Goal: Task Accomplishment & Management: Manage account settings

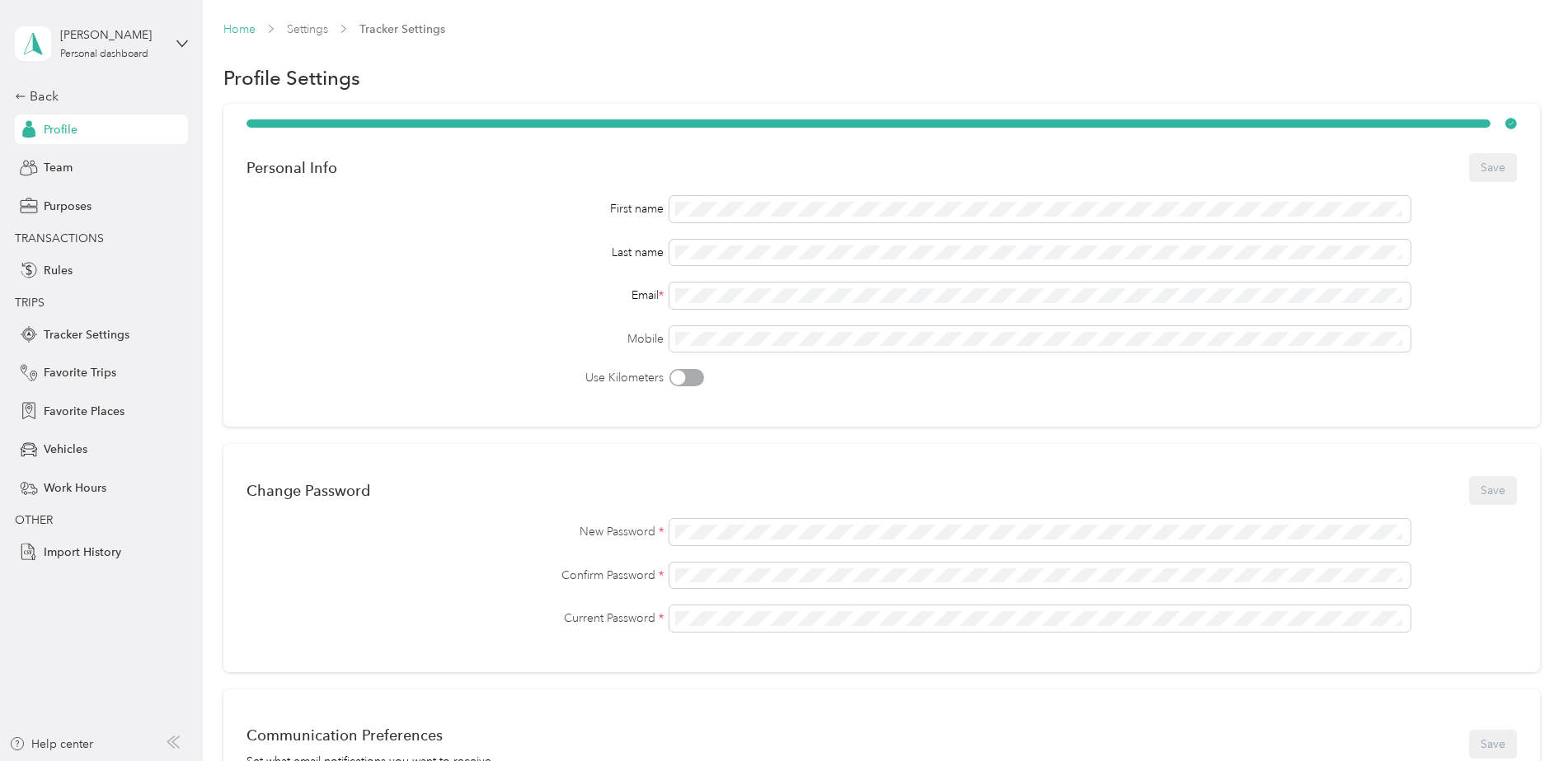
click at [245, 27] on link "Home" at bounding box center [240, 29] width 32 height 14
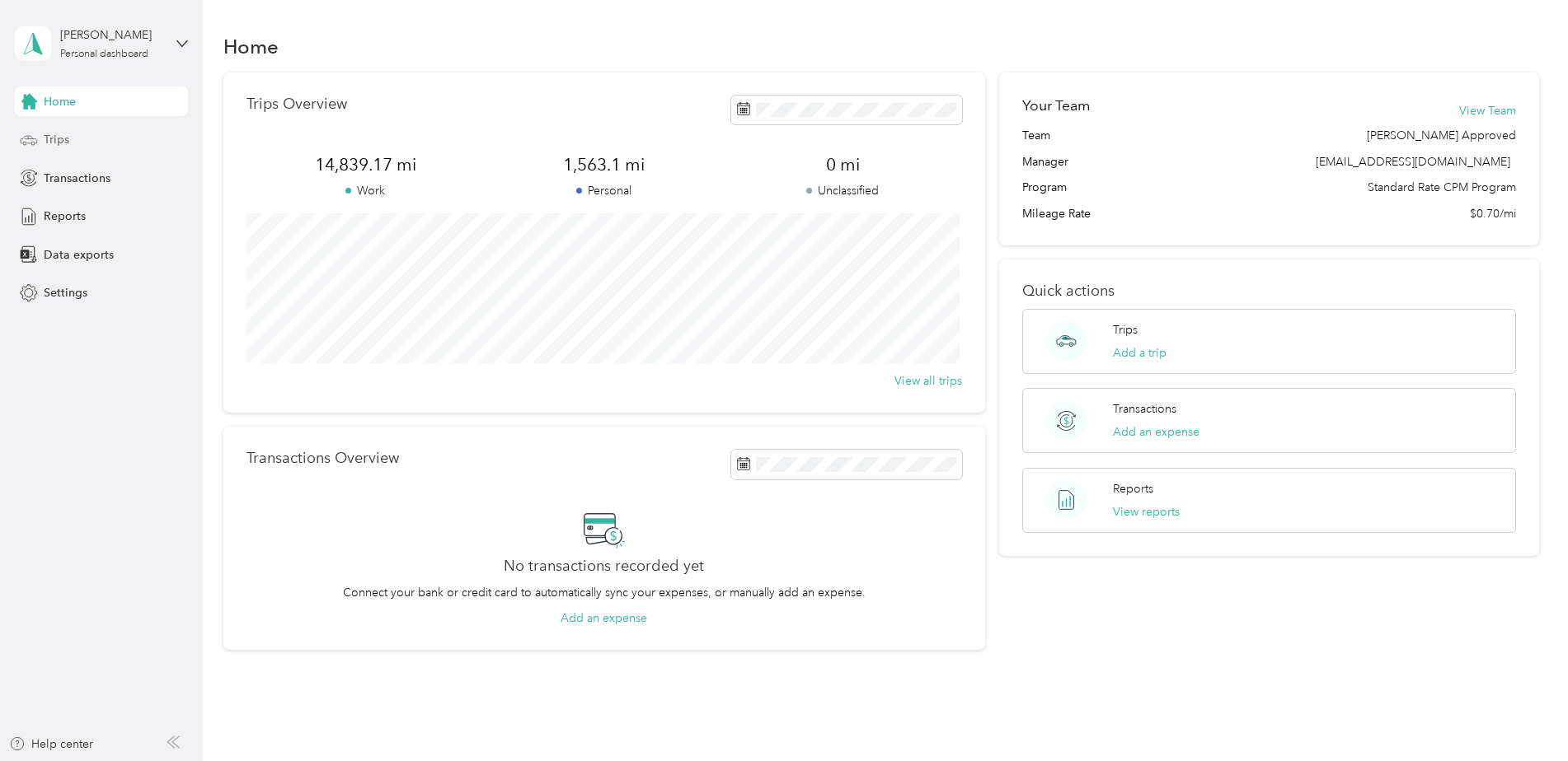
click at [71, 144] on div "Trips" at bounding box center [101, 140] width 173 height 29
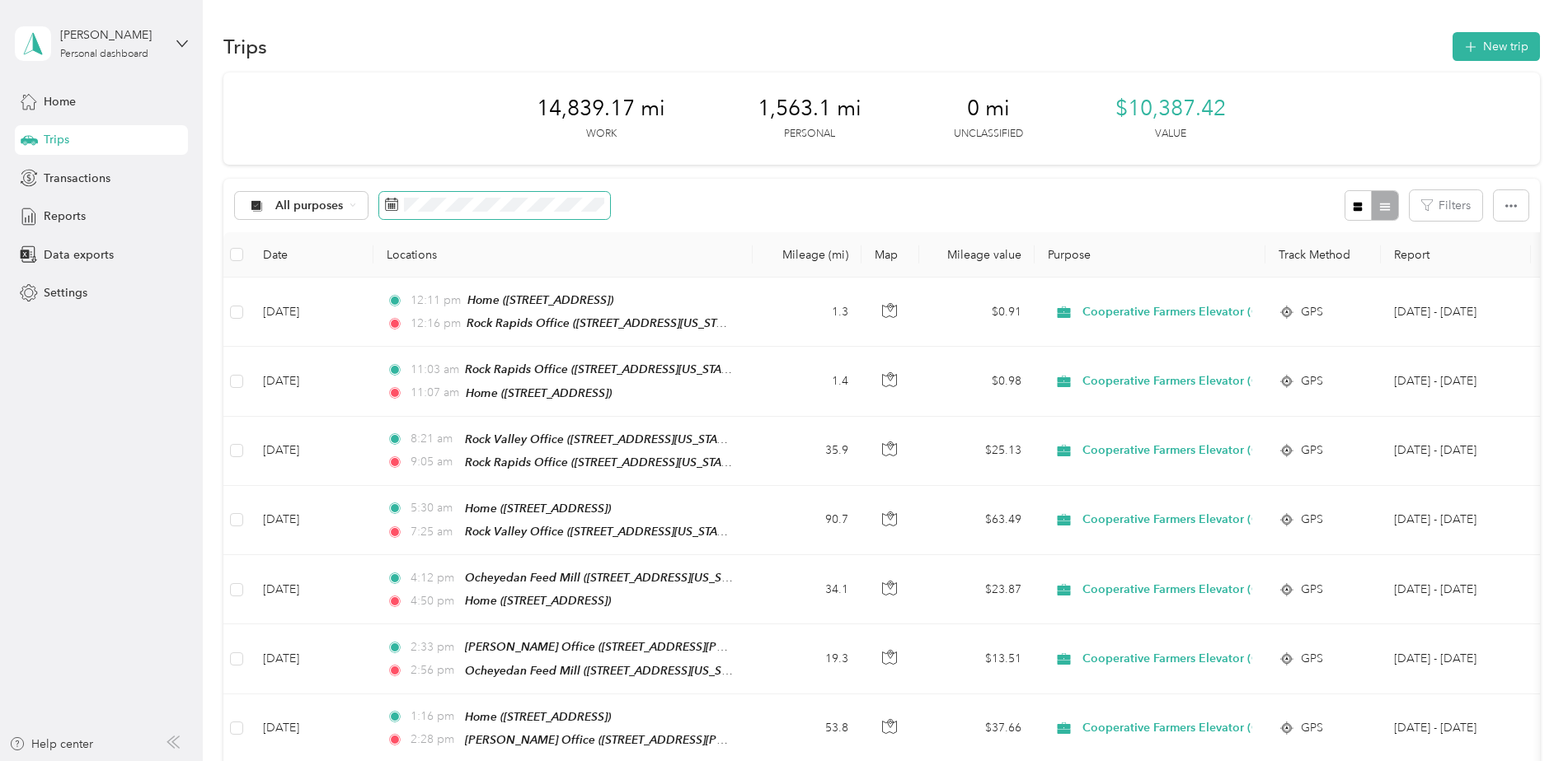
click at [400, 204] on span at bounding box center [494, 207] width 231 height 28
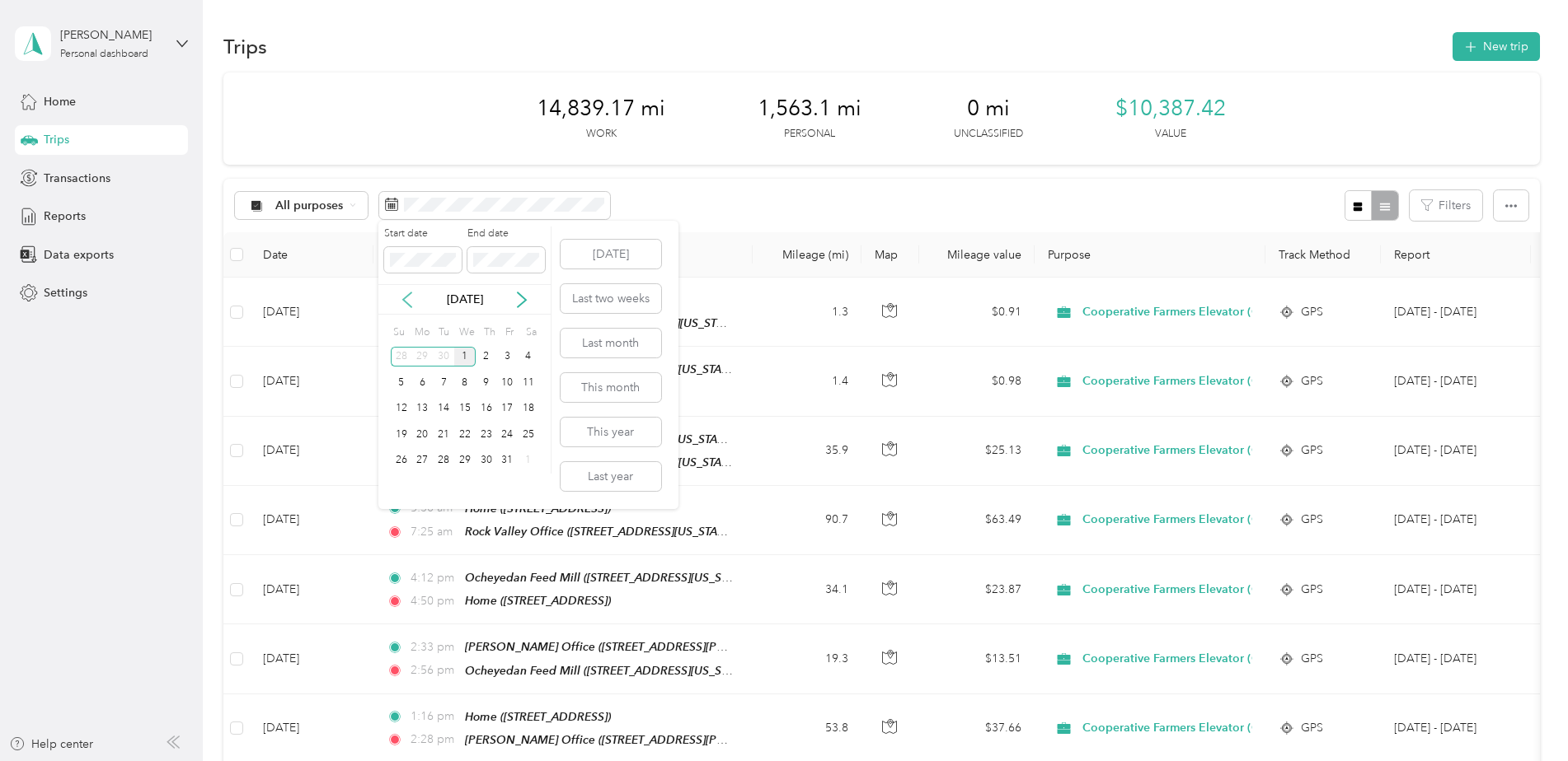
click at [406, 299] on icon at bounding box center [407, 299] width 16 height 16
click at [417, 355] on div "1" at bounding box center [423, 357] width 22 height 21
click at [442, 457] on div "30" at bounding box center [443, 461] width 22 height 21
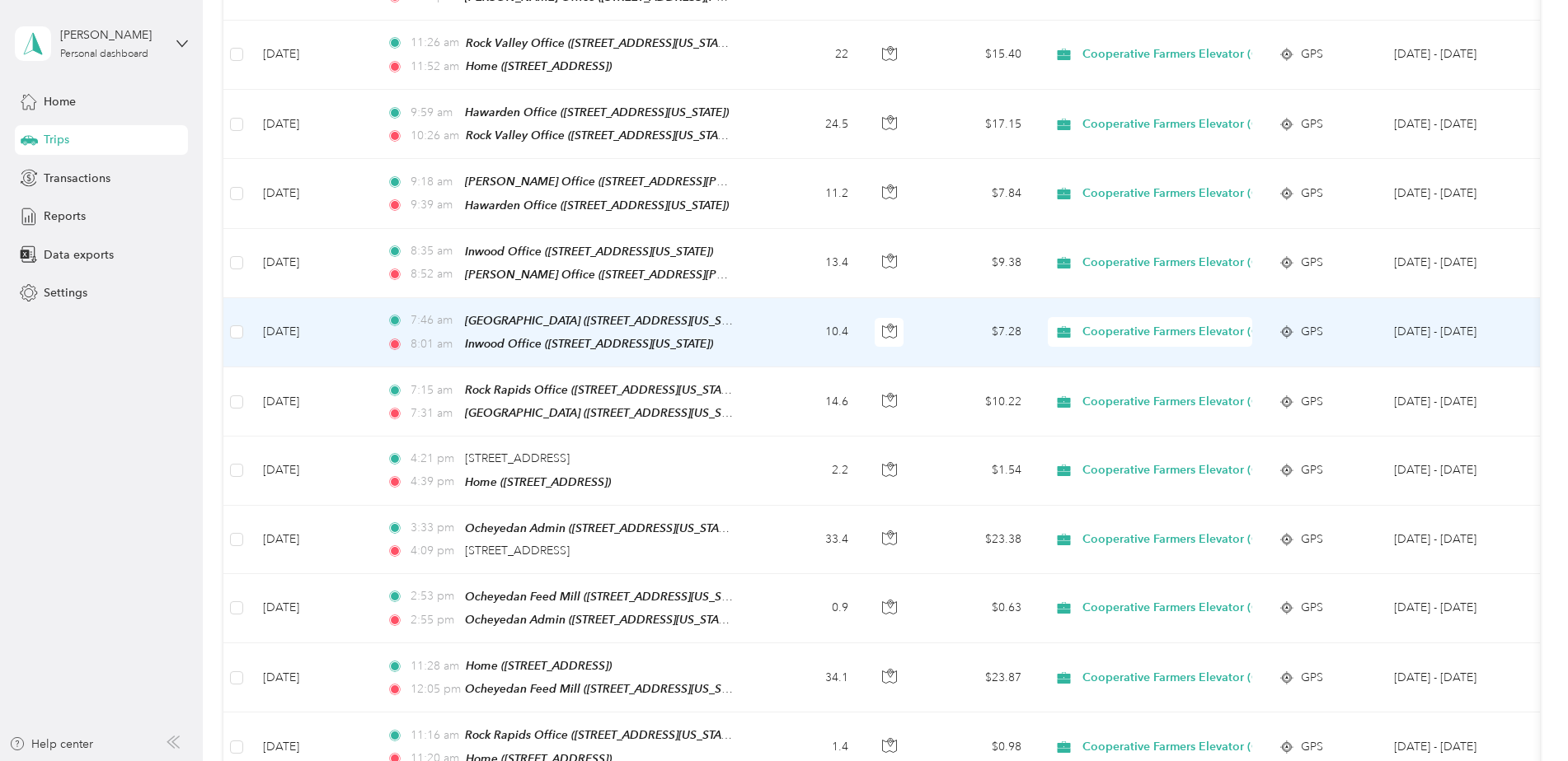
scroll to position [494, 0]
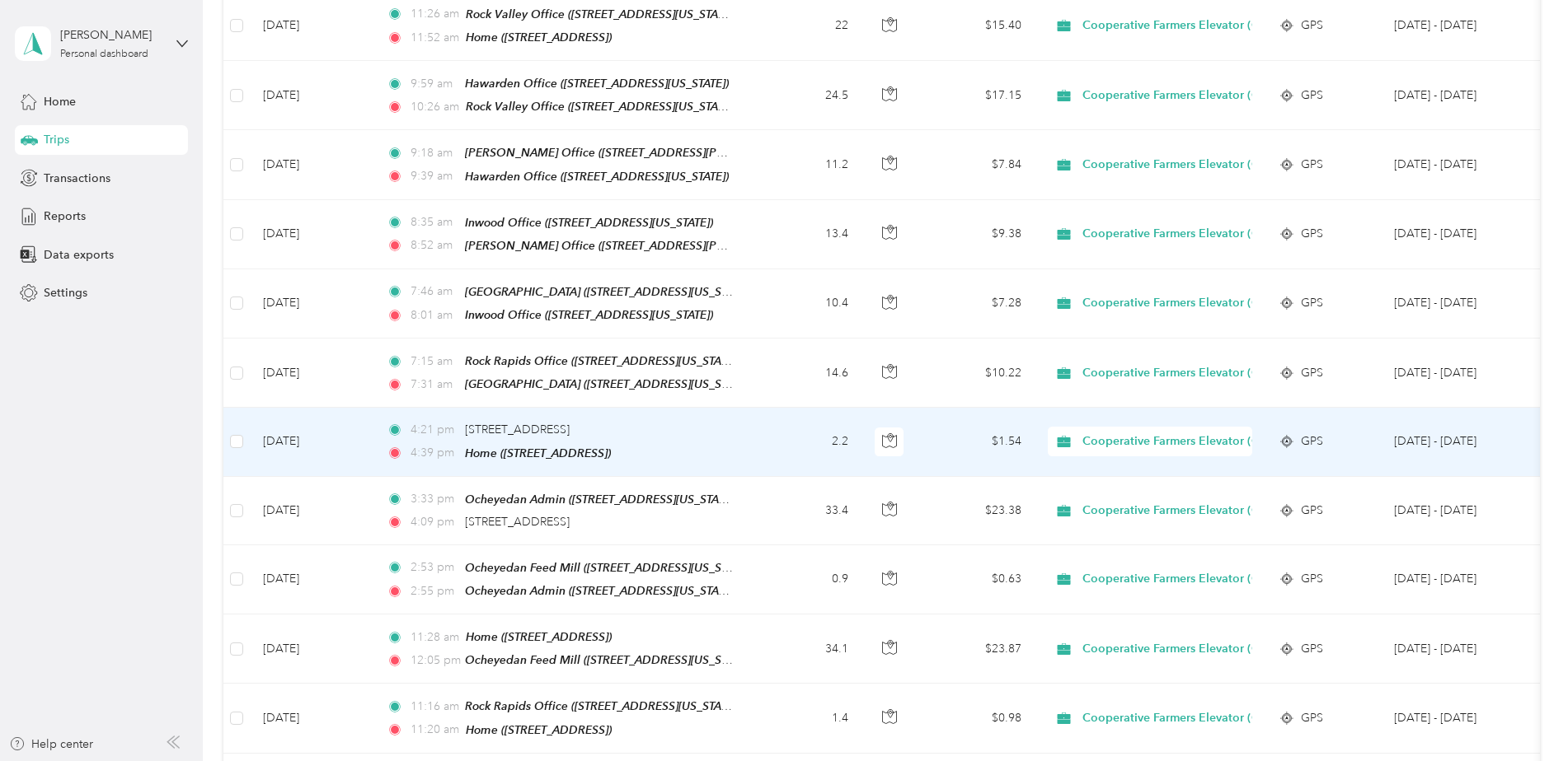
click at [1127, 433] on span "Cooperative Farmers Elevator (CFE)" at bounding box center [1179, 441] width 195 height 18
click at [1117, 484] on span "Personal" at bounding box center [1195, 487] width 216 height 17
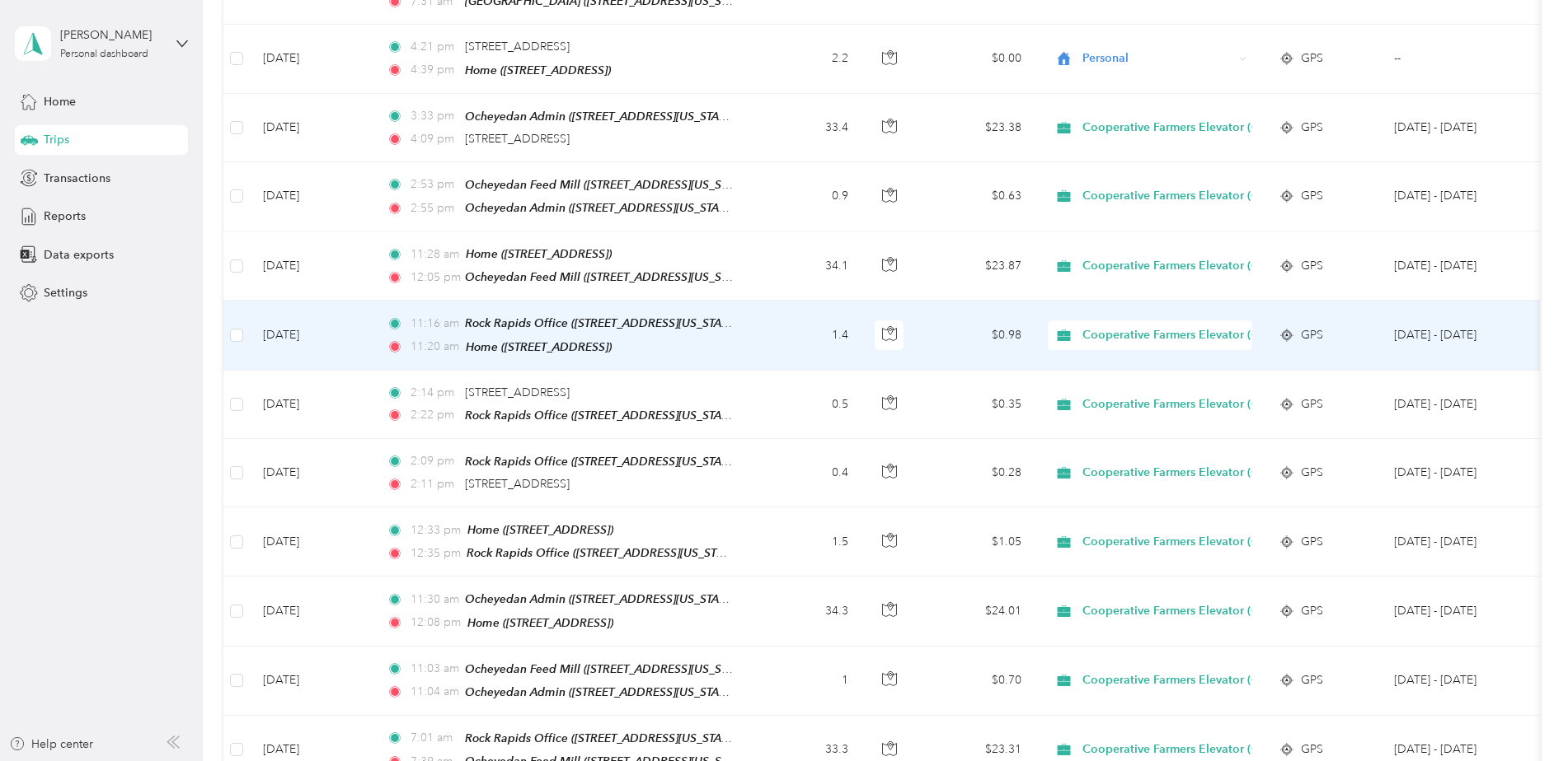
scroll to position [906, 0]
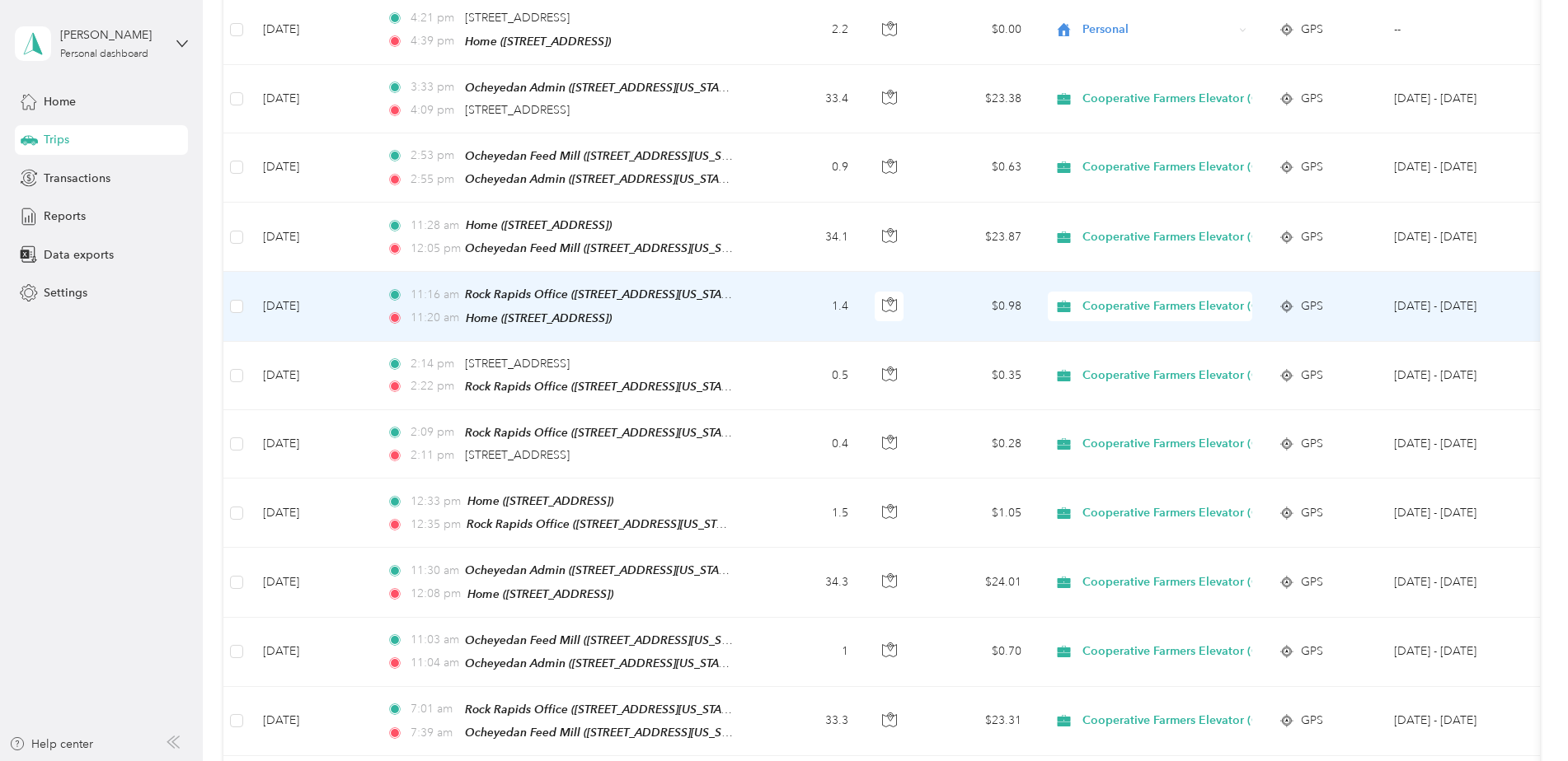
click at [1105, 297] on span "Cooperative Farmers Elevator (CFE)" at bounding box center [1179, 306] width 195 height 18
click at [1100, 344] on span "Personal" at bounding box center [1195, 345] width 216 height 17
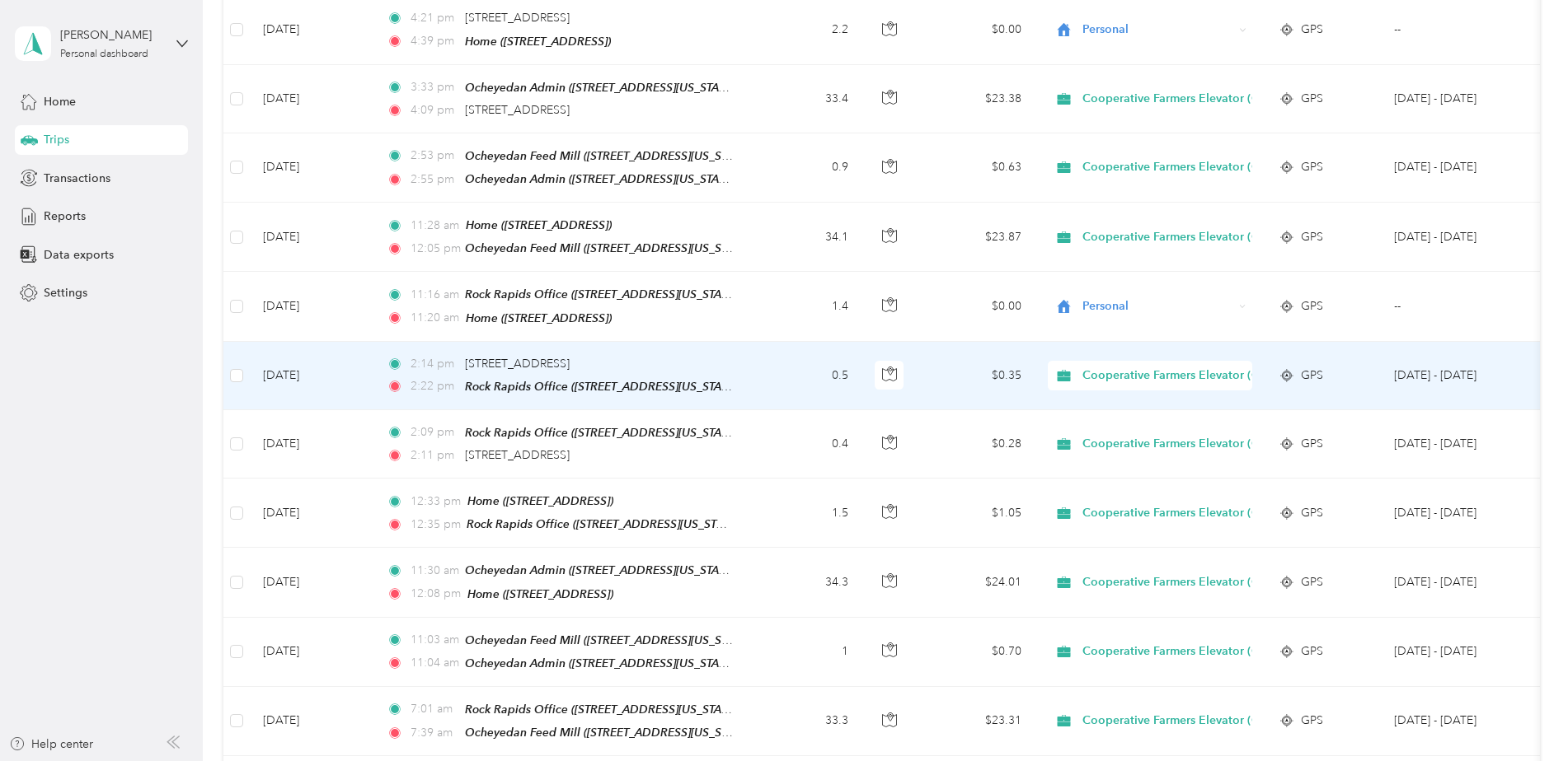
click at [1115, 367] on span "Cooperative Farmers Elevator (CFE)" at bounding box center [1179, 375] width 195 height 18
click at [1115, 412] on span "Personal" at bounding box center [1195, 413] width 216 height 17
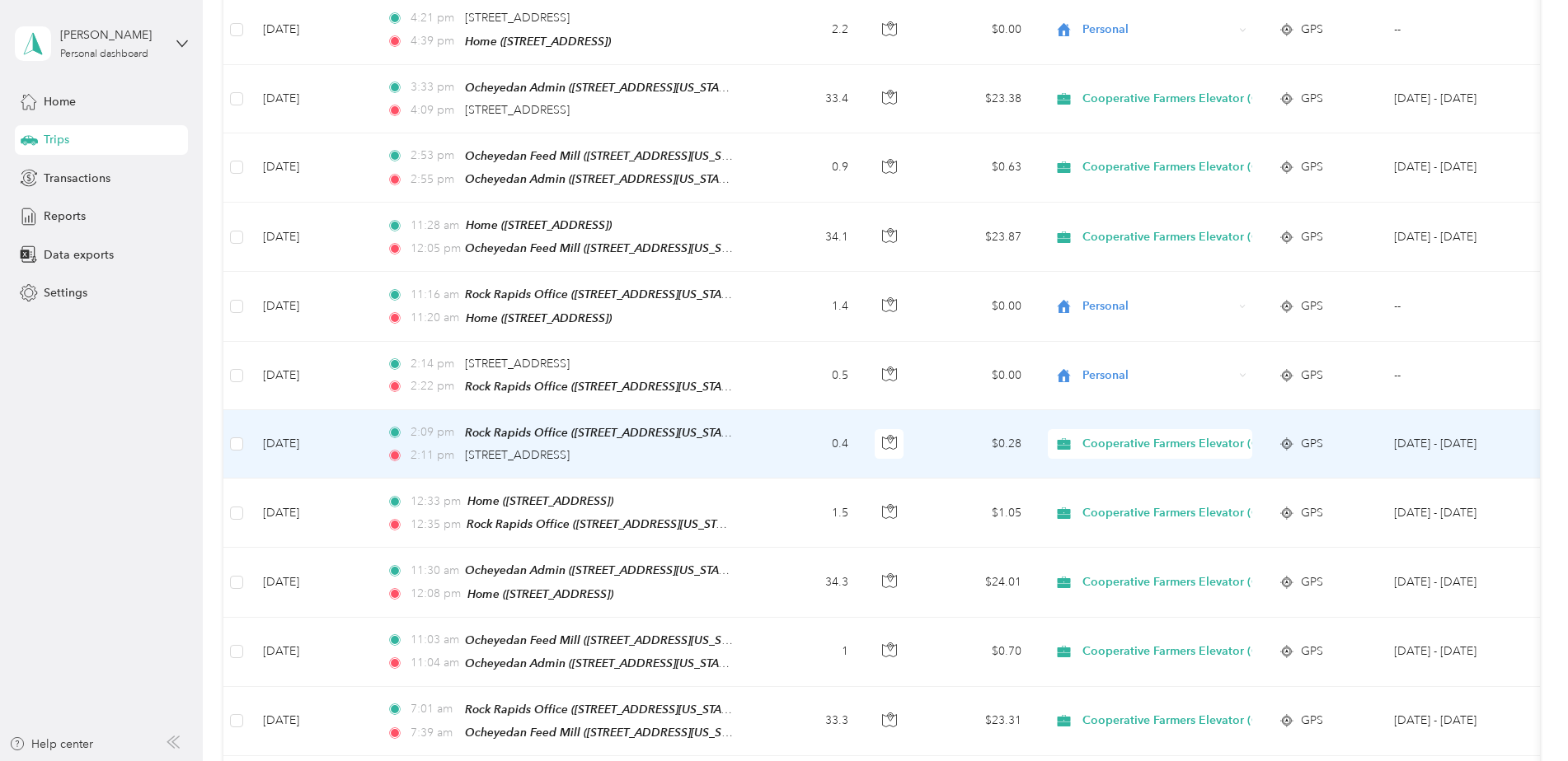
click at [1111, 435] on span "Cooperative Farmers Elevator (CFE)" at bounding box center [1179, 443] width 195 height 18
click at [1100, 484] on span "Personal" at bounding box center [1195, 477] width 216 height 17
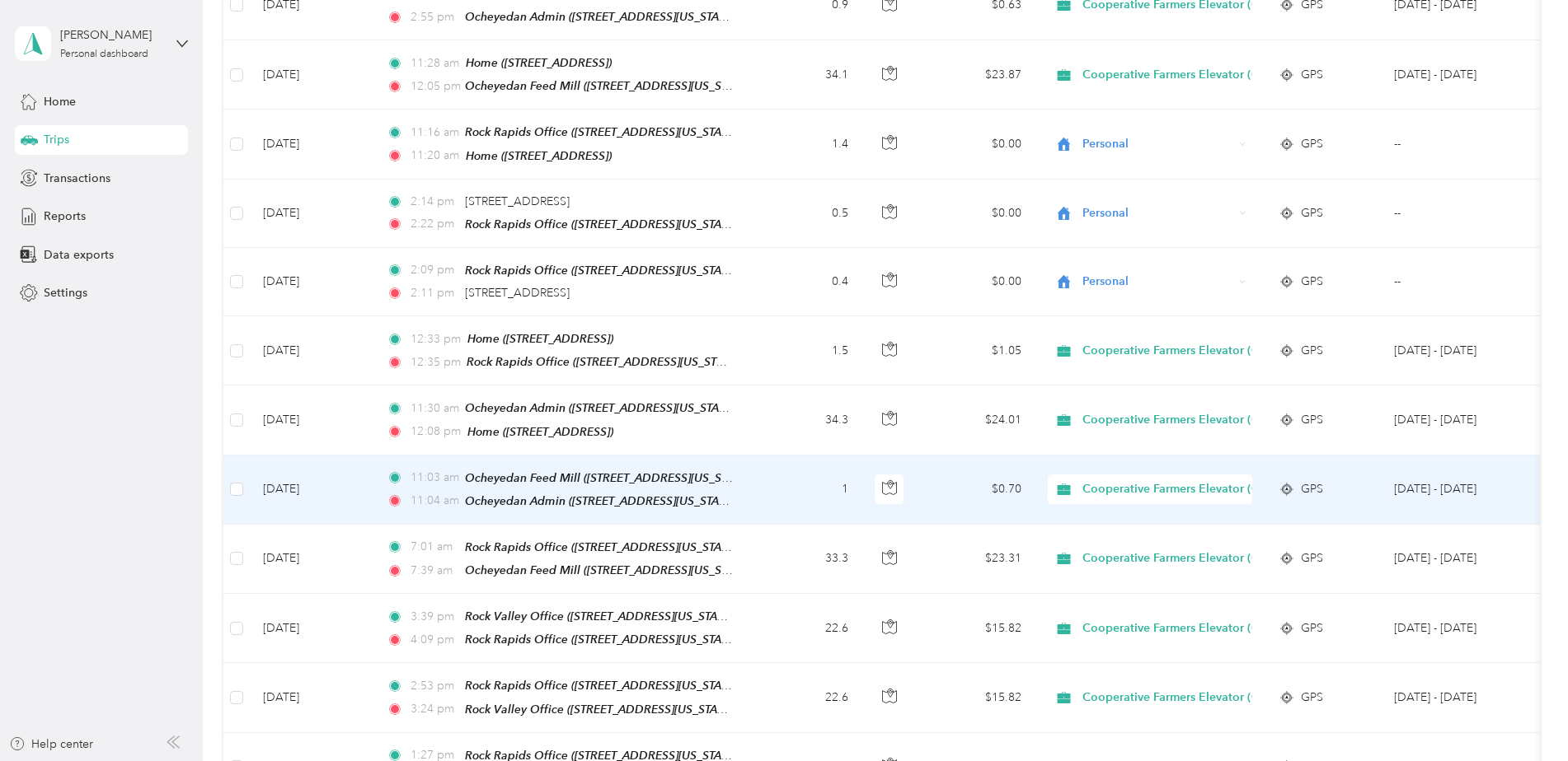
scroll to position [1071, 0]
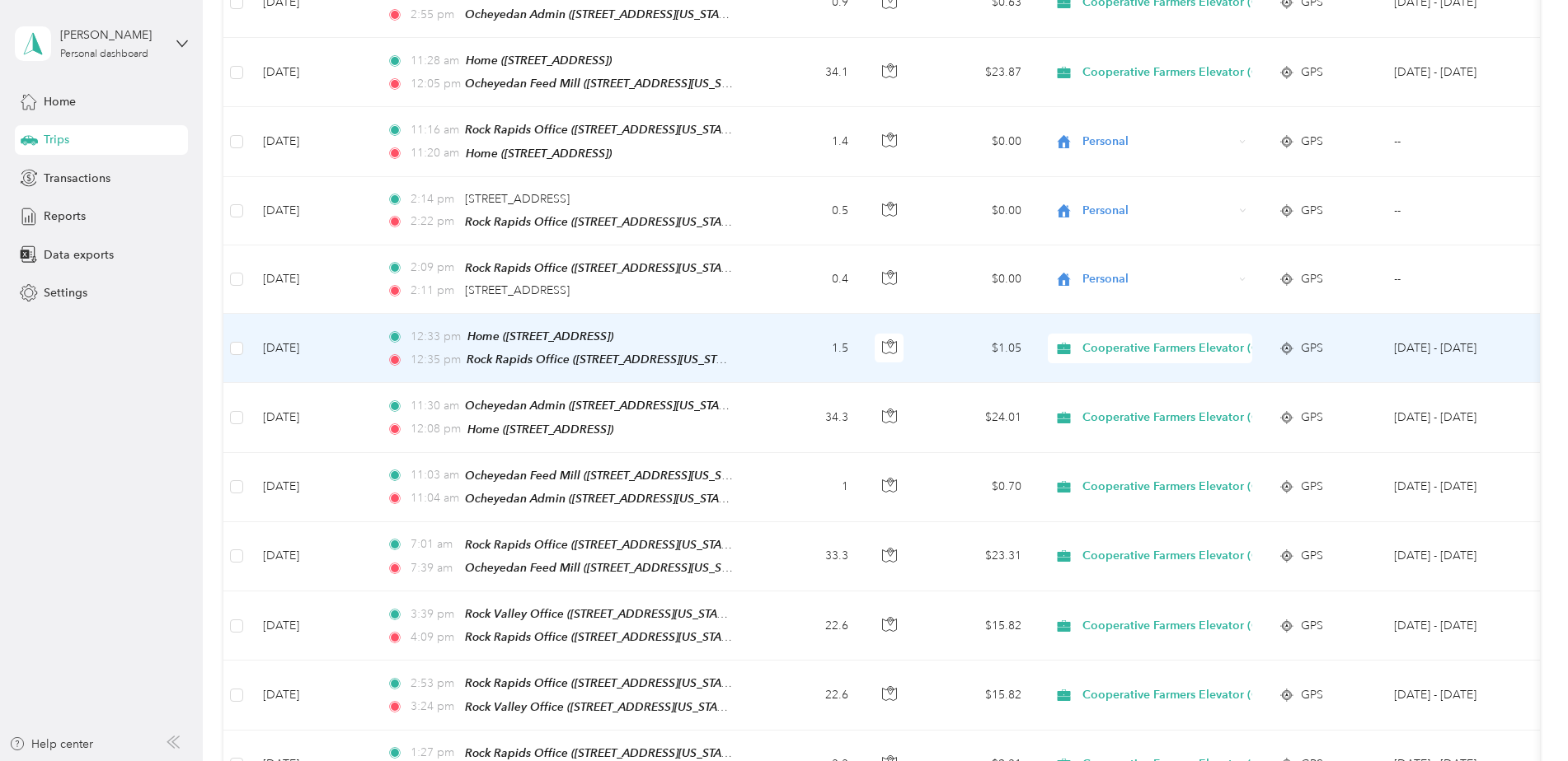
click at [1109, 339] on span "Cooperative Farmers Elevator (CFE)" at bounding box center [1179, 348] width 195 height 18
click at [1125, 385] on span "Personal" at bounding box center [1195, 384] width 216 height 17
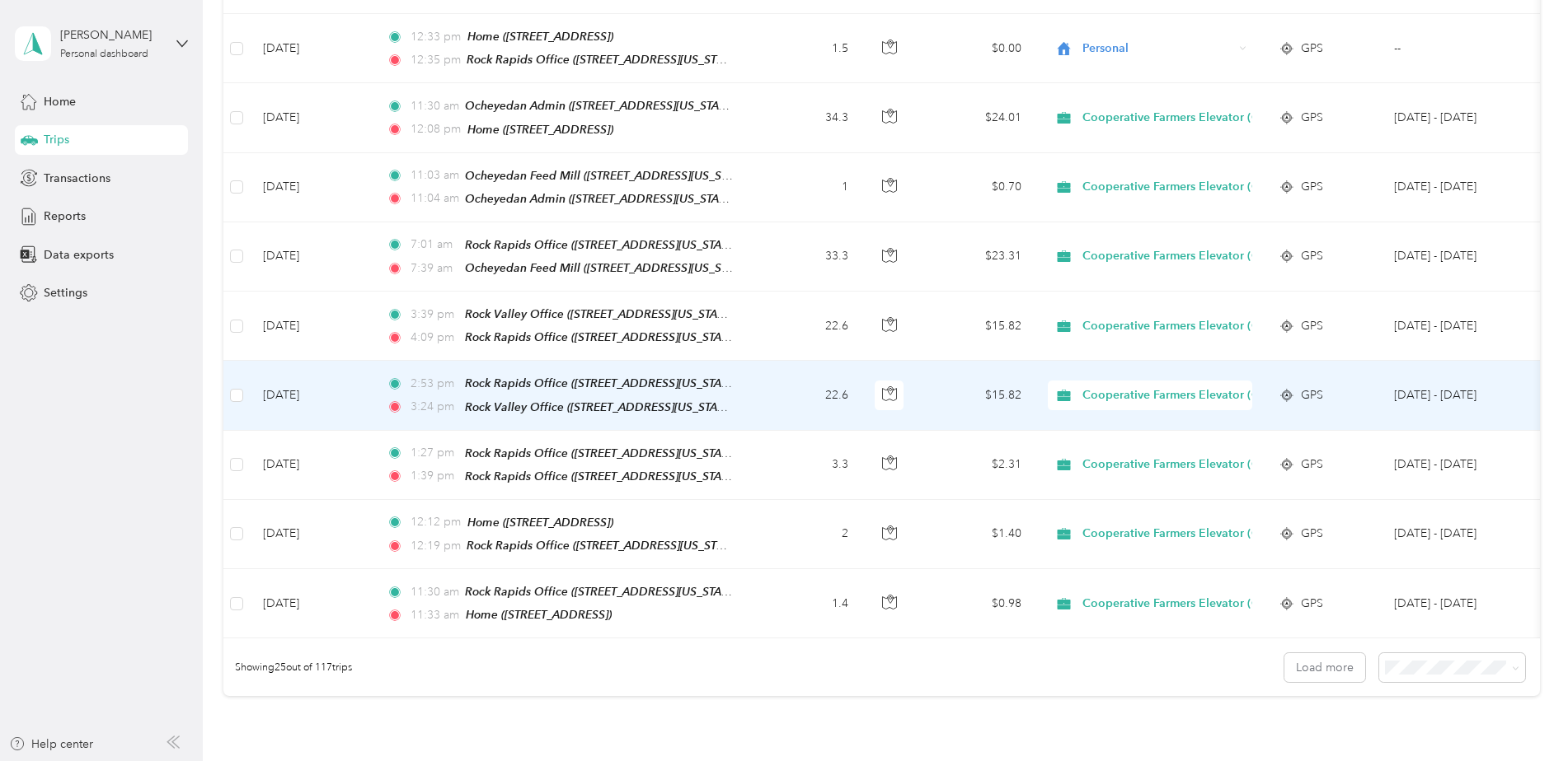
scroll to position [1400, 0]
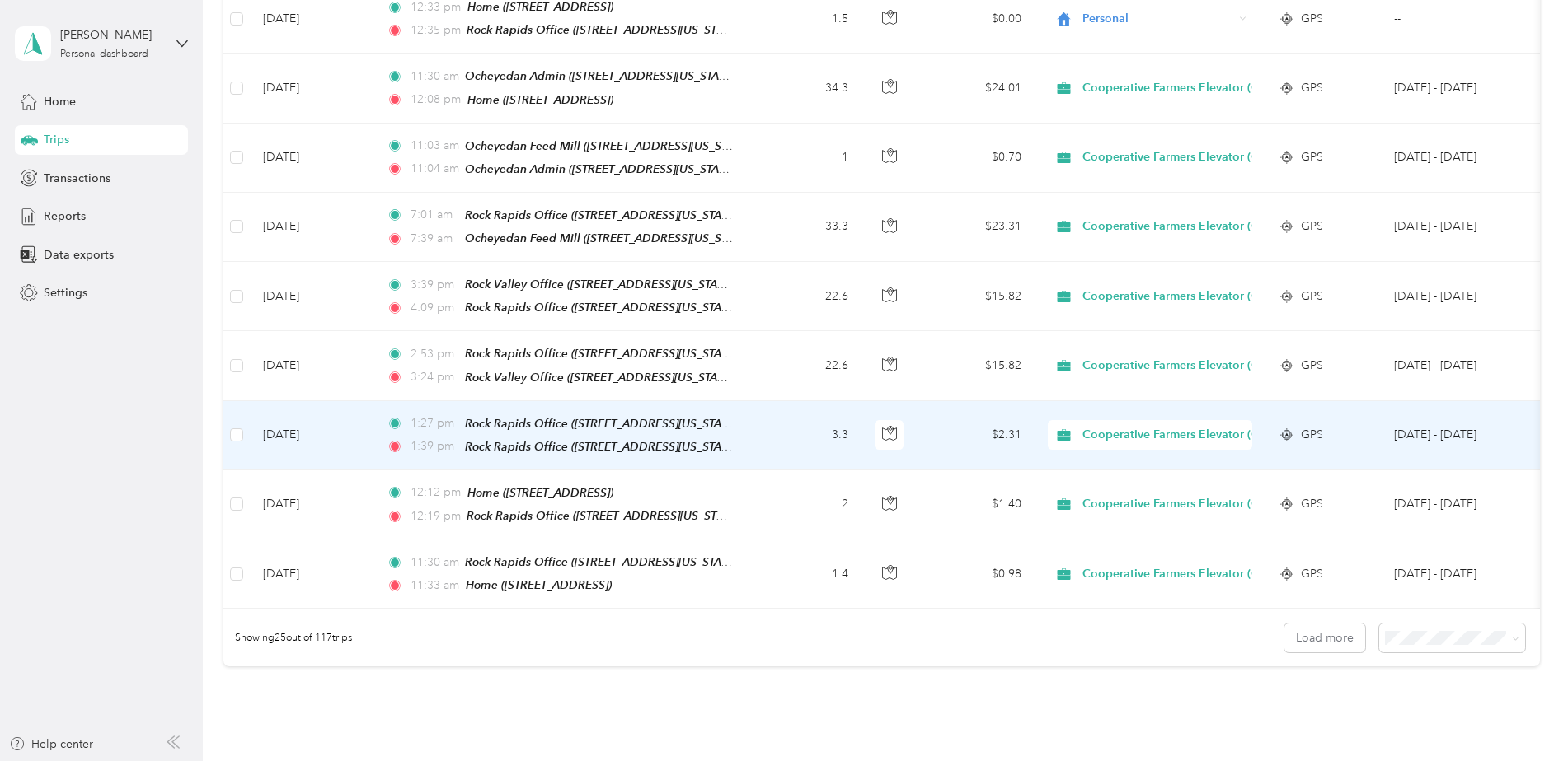
click at [1139, 426] on span "Cooperative Farmers Elevator (CFE)" at bounding box center [1179, 435] width 195 height 18
click at [1122, 456] on span "Personal" at bounding box center [1195, 461] width 216 height 17
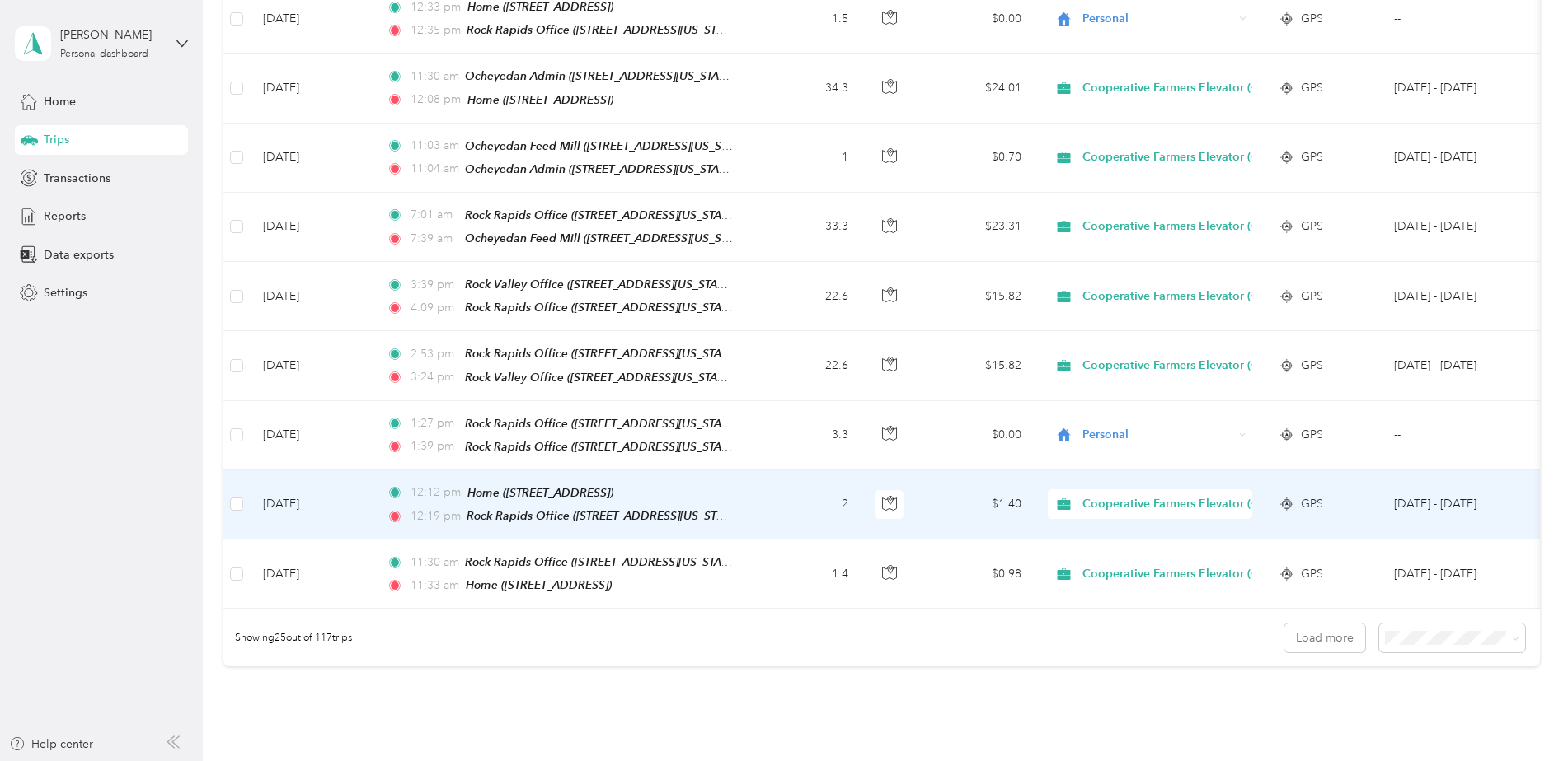
click at [1107, 495] on span "Cooperative Farmers Elevator (CFE)" at bounding box center [1179, 504] width 195 height 18
click at [1108, 531] on span "Personal" at bounding box center [1195, 528] width 216 height 17
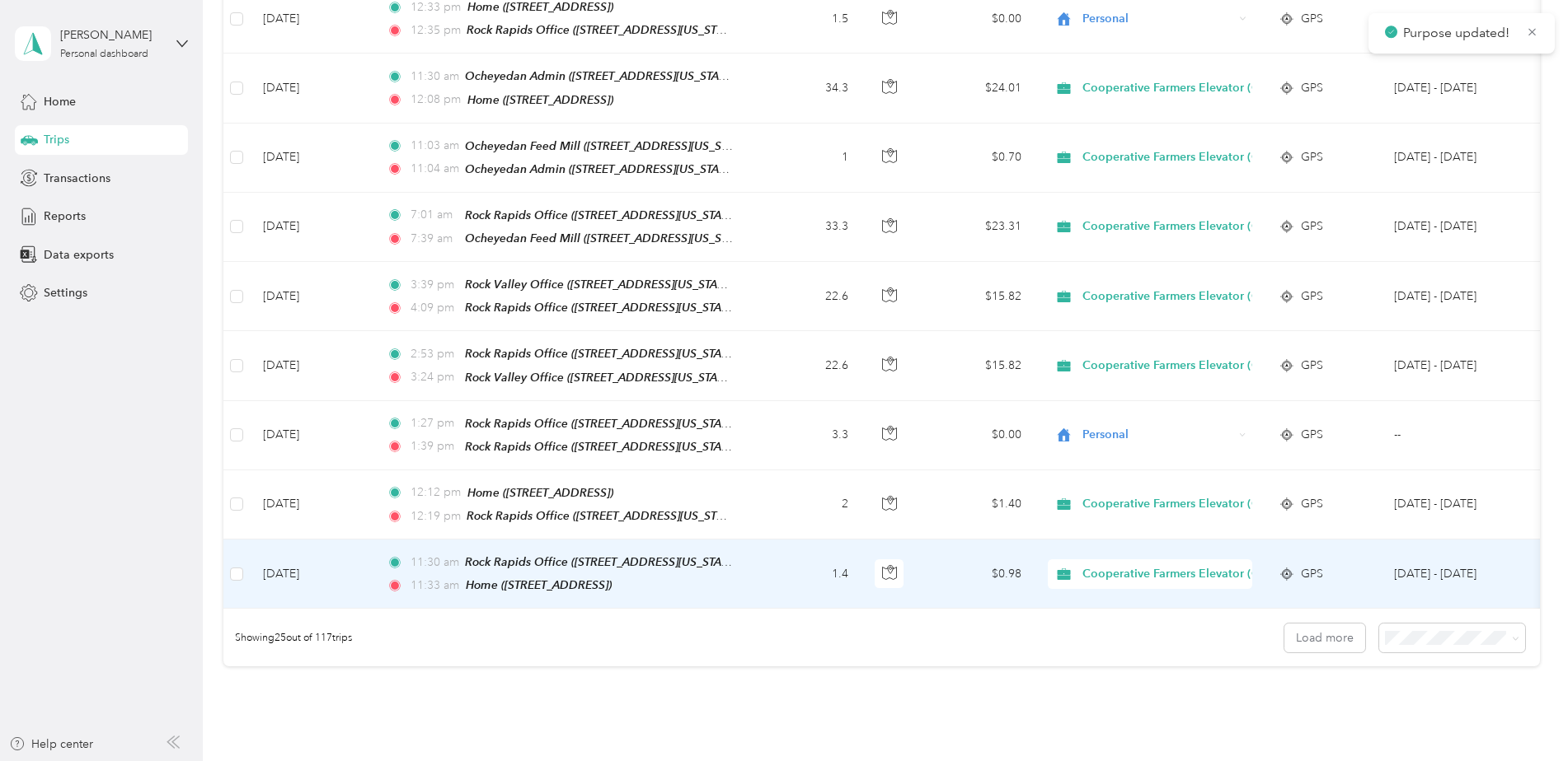
click at [1127, 565] on span "Cooperative Farmers Elevator (CFE)" at bounding box center [1179, 573] width 195 height 18
click at [1125, 596] on span "Personal" at bounding box center [1195, 595] width 216 height 17
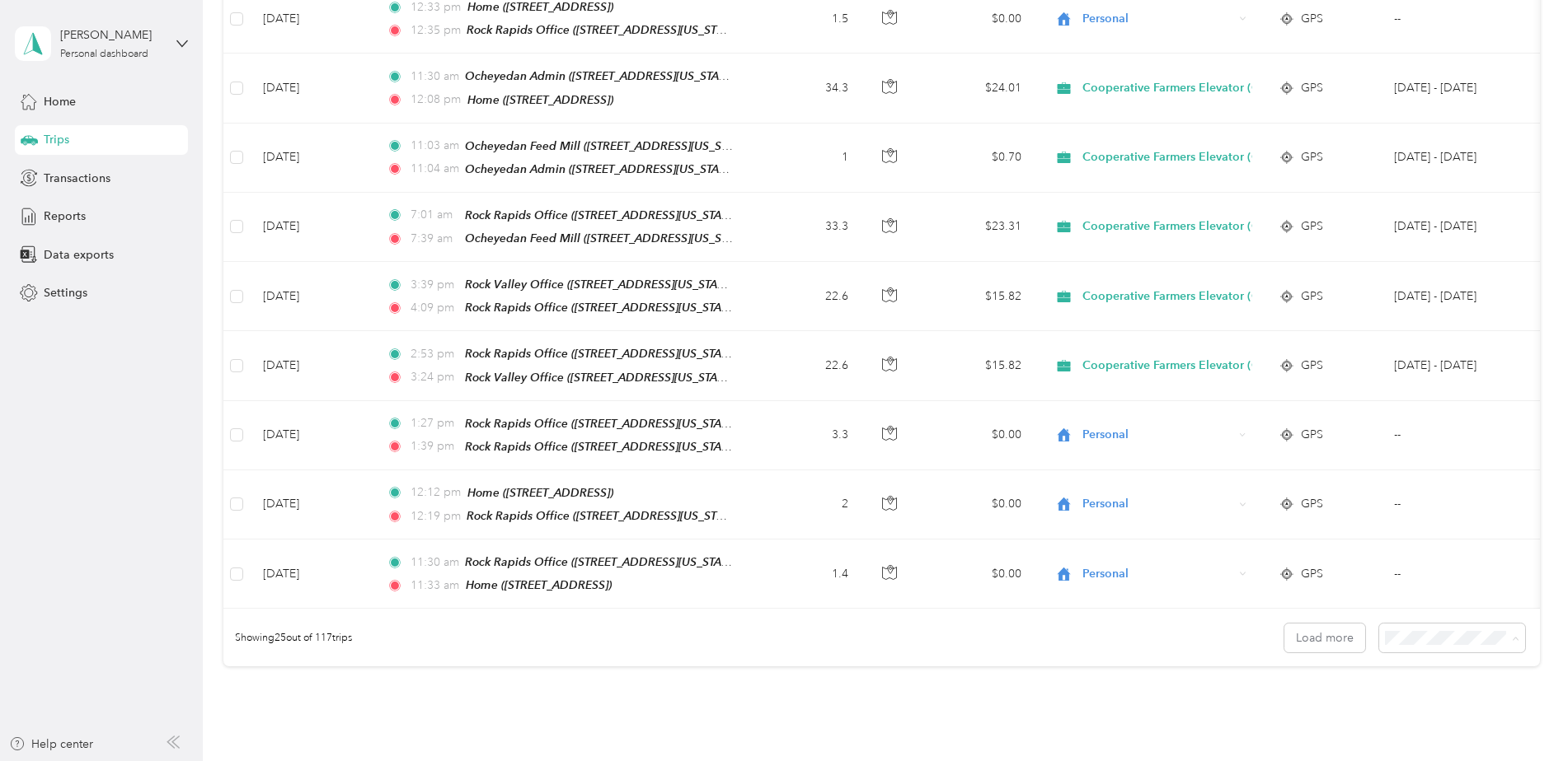
click at [1418, 675] on div "50 per load" at bounding box center [1447, 671] width 123 height 17
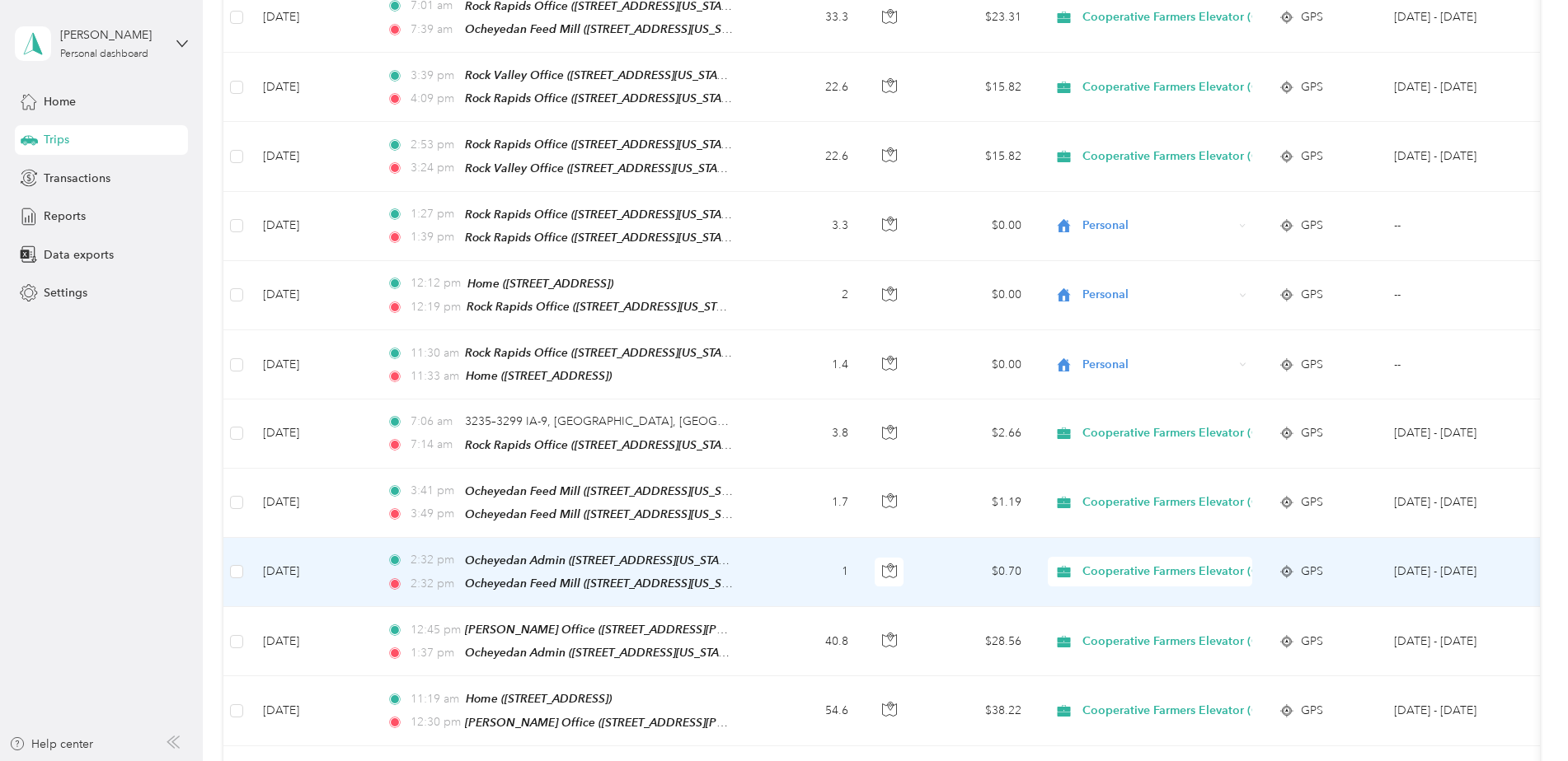
scroll to position [1647, 0]
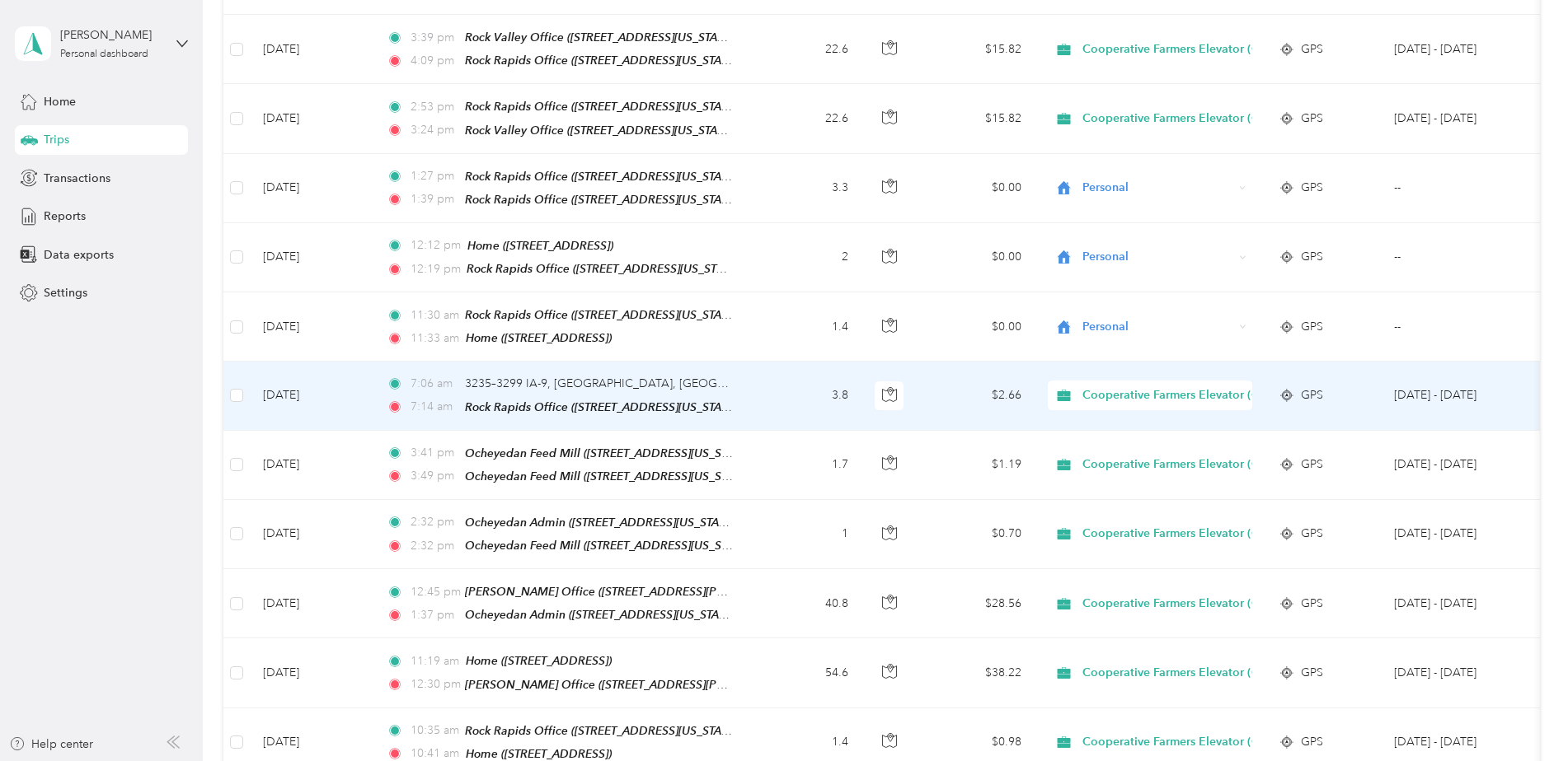
click at [1135, 387] on span "Cooperative Farmers Elevator (CFE)" at bounding box center [1179, 395] width 195 height 18
click at [1119, 417] on span "Personal" at bounding box center [1195, 417] width 216 height 17
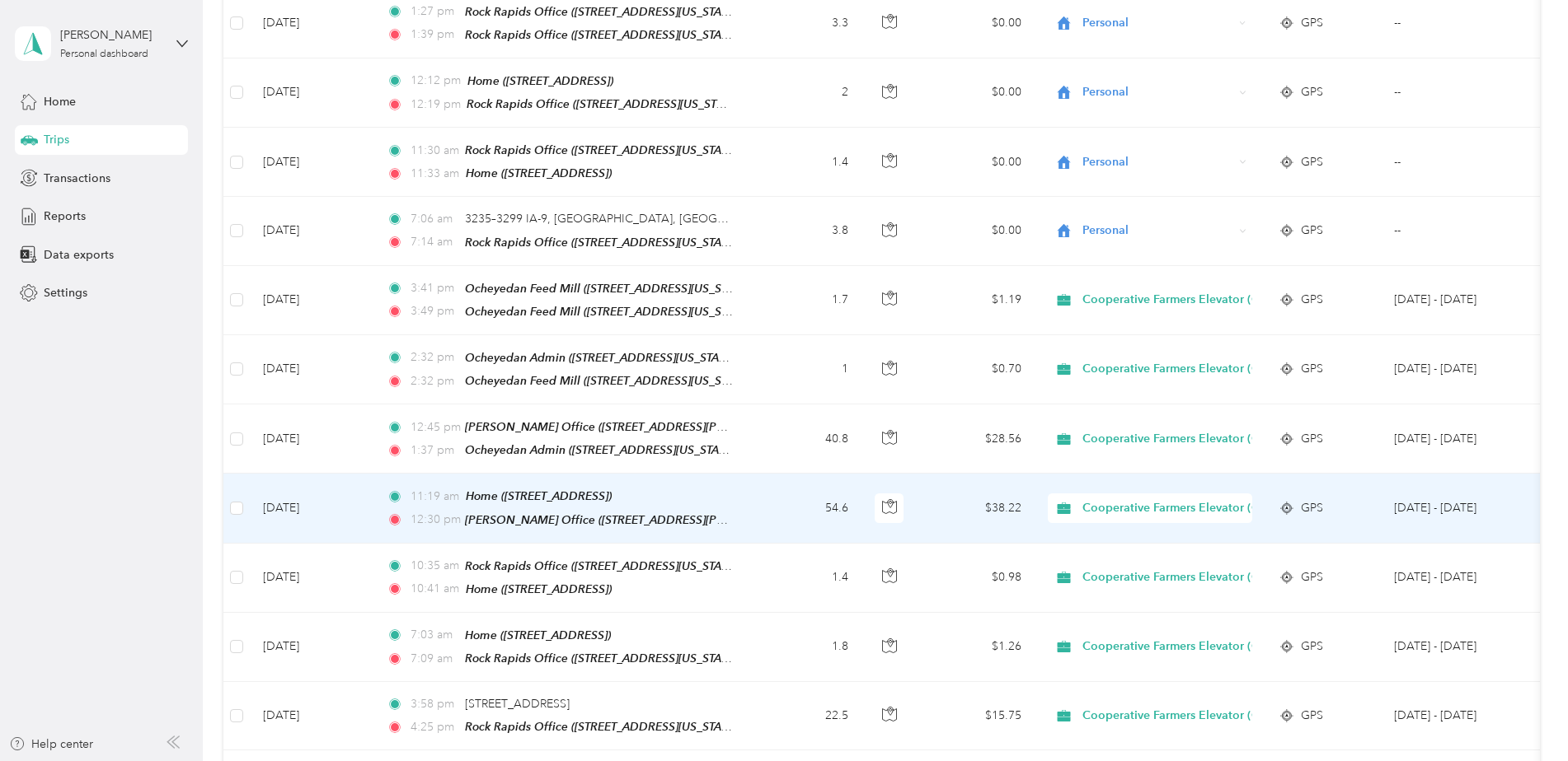
scroll to position [1894, 0]
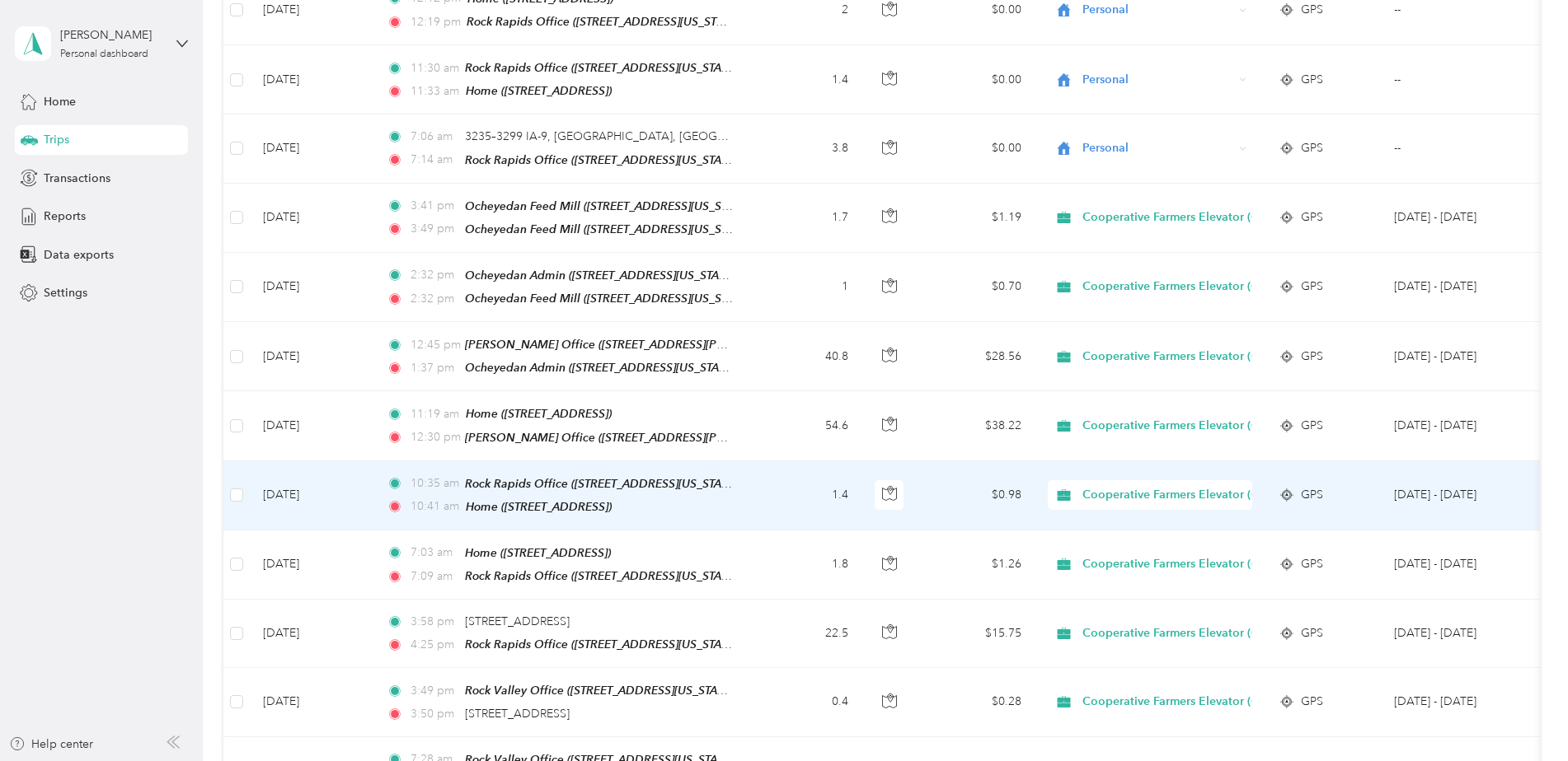
click at [1136, 486] on span "Cooperative Farmers Elevator (CFE)" at bounding box center [1179, 494] width 195 height 18
click at [1099, 508] on span "Personal" at bounding box center [1195, 508] width 216 height 17
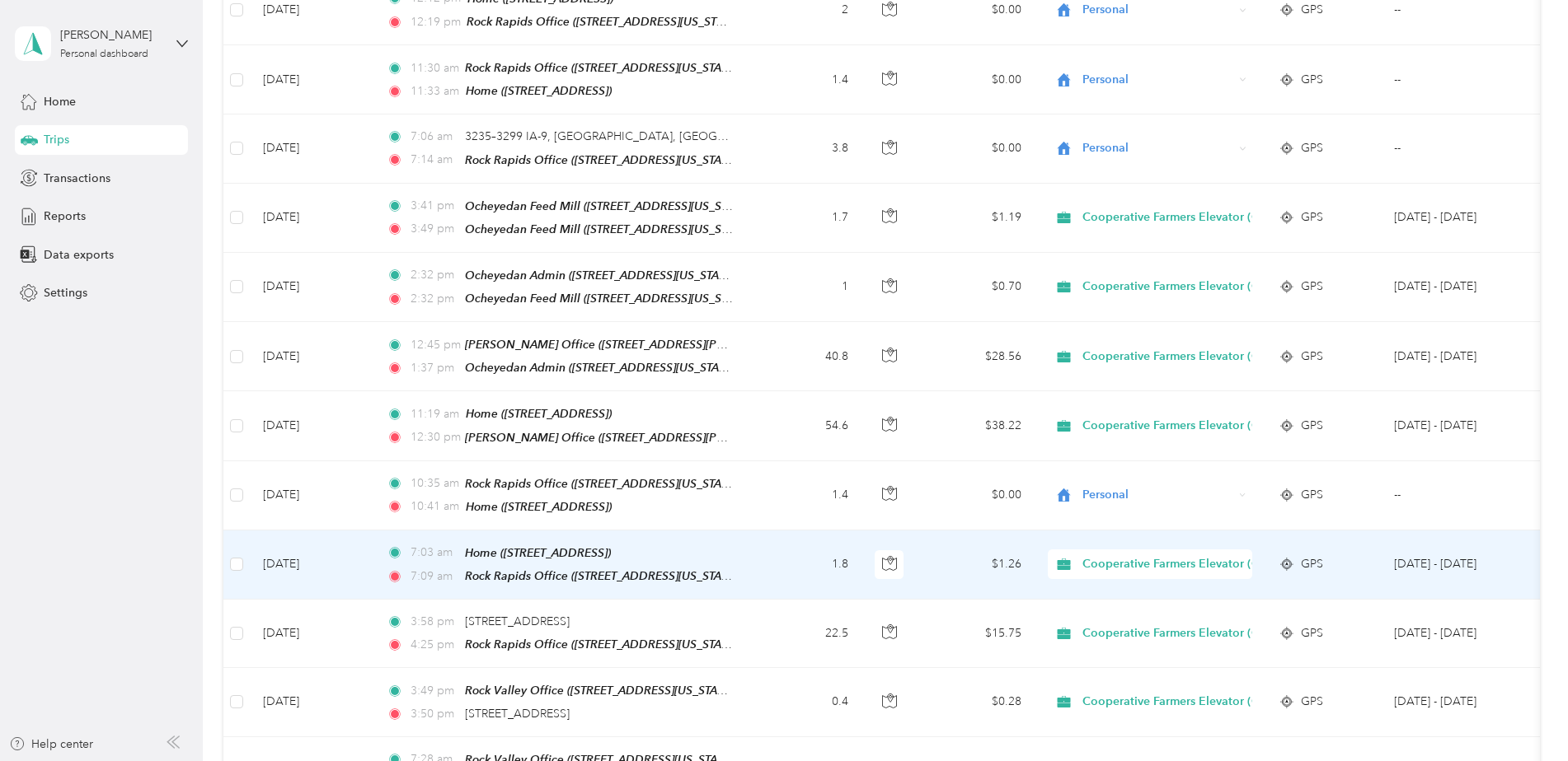
click at [1131, 555] on span "Cooperative Farmers Elevator (CFE)" at bounding box center [1179, 564] width 195 height 18
click at [1107, 574] on span "Personal" at bounding box center [1195, 576] width 216 height 17
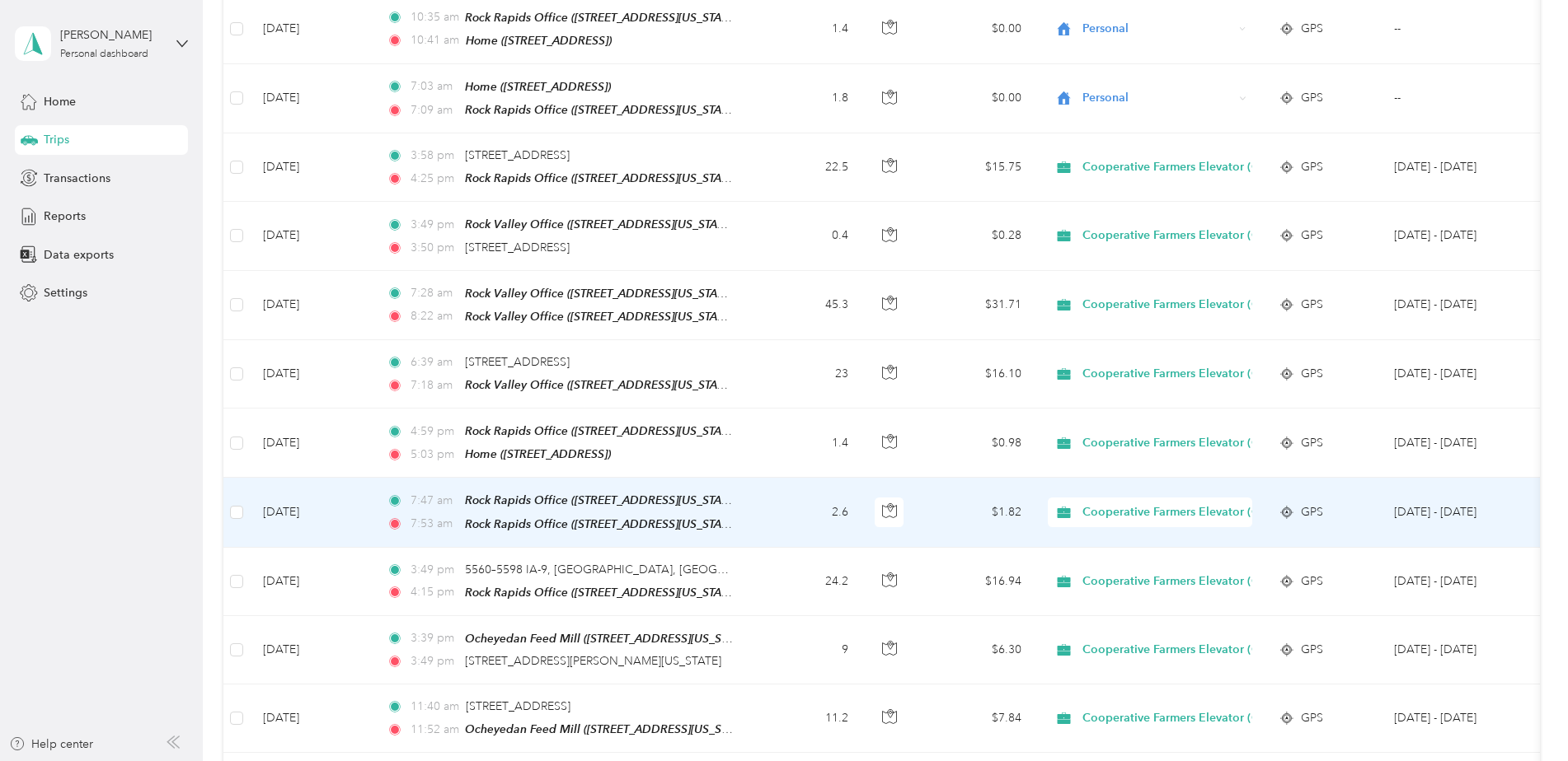
scroll to position [2389, 0]
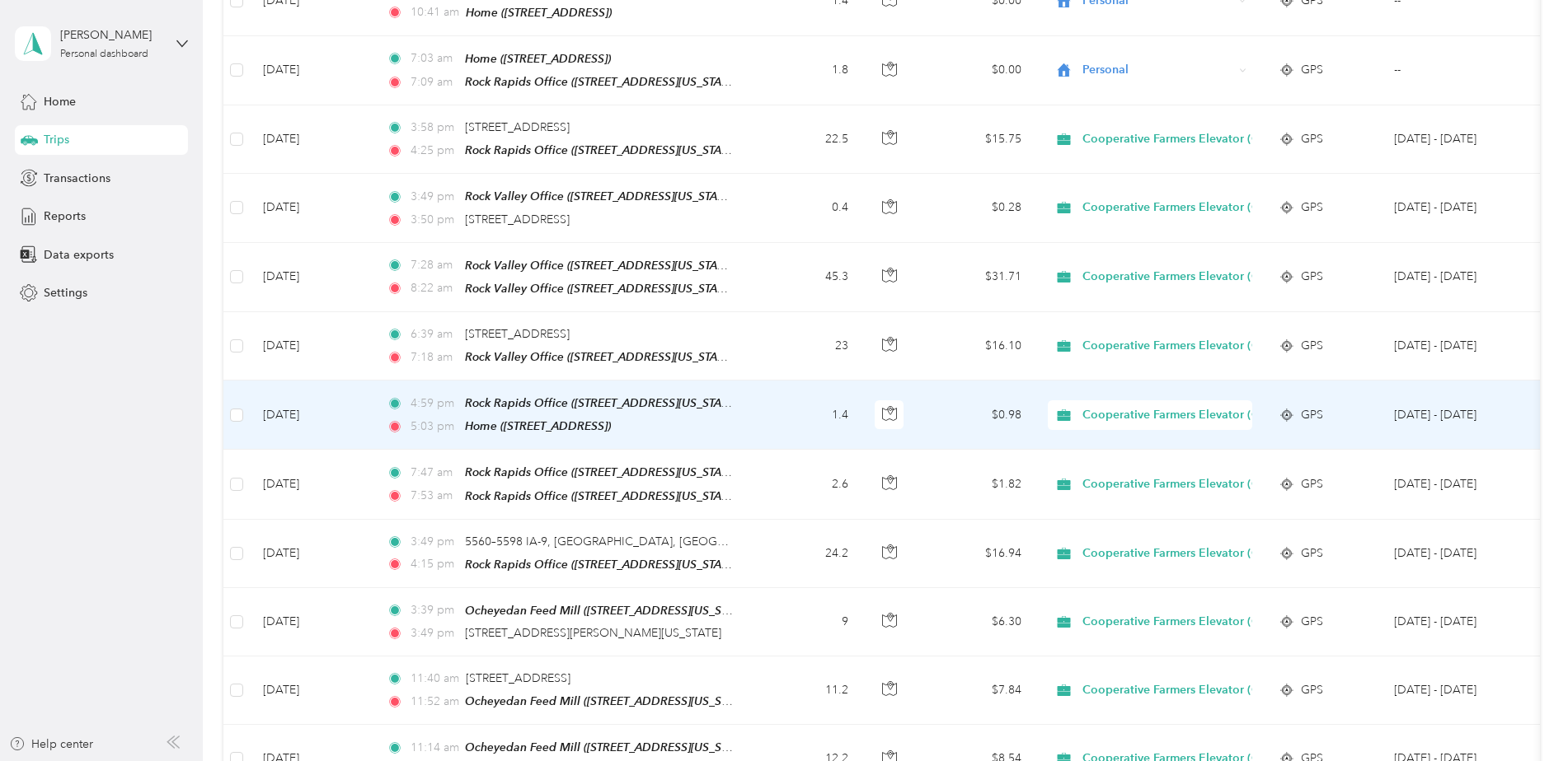
click at [1126, 406] on span "Cooperative Farmers Elevator (CFE)" at bounding box center [1179, 415] width 195 height 18
click at [1118, 418] on span "Personal" at bounding box center [1195, 422] width 216 height 17
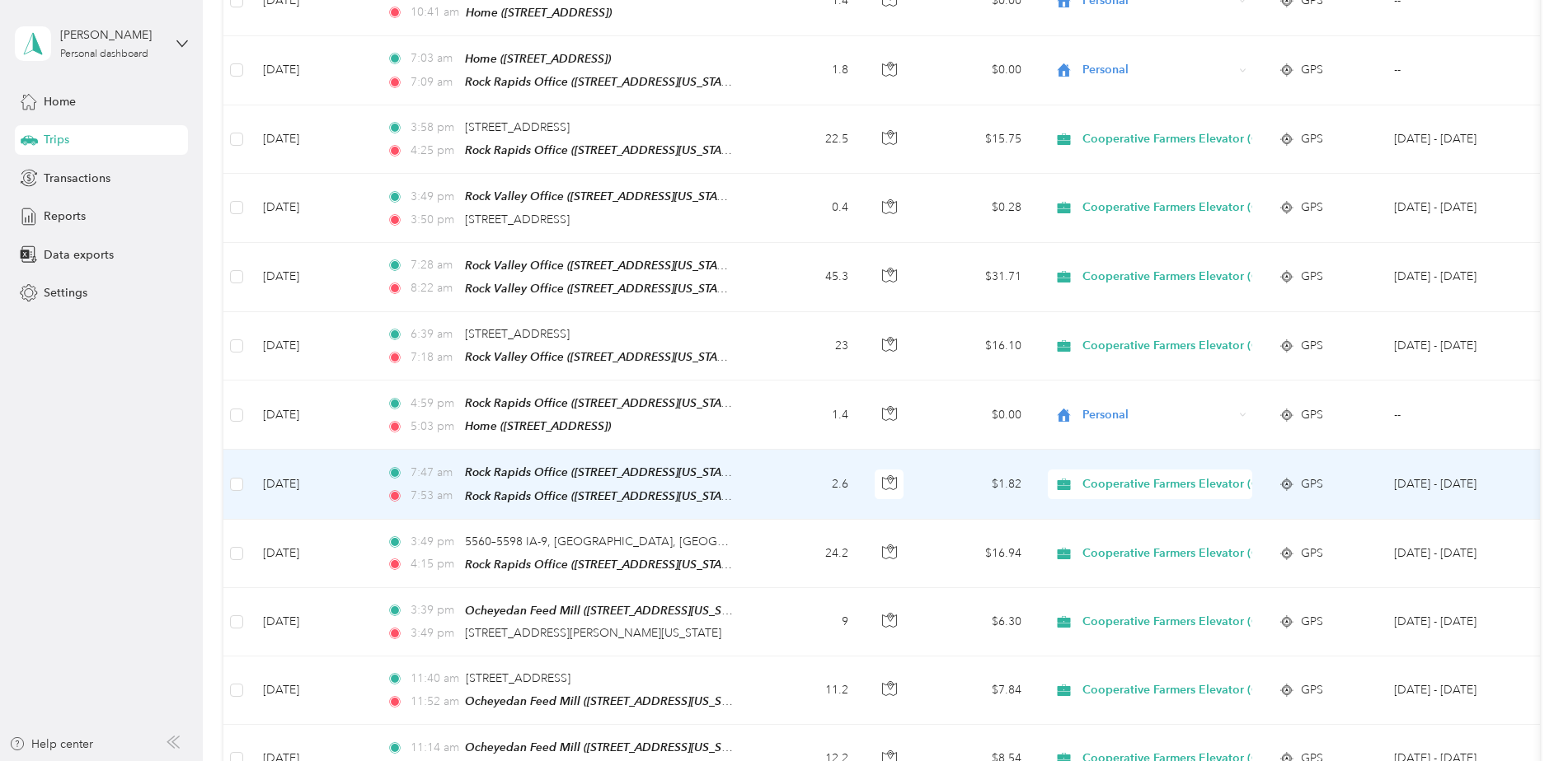
click at [1123, 475] on span "Cooperative Farmers Elevator (CFE)" at bounding box center [1179, 484] width 195 height 18
click at [1121, 486] on span "Personal" at bounding box center [1195, 488] width 216 height 17
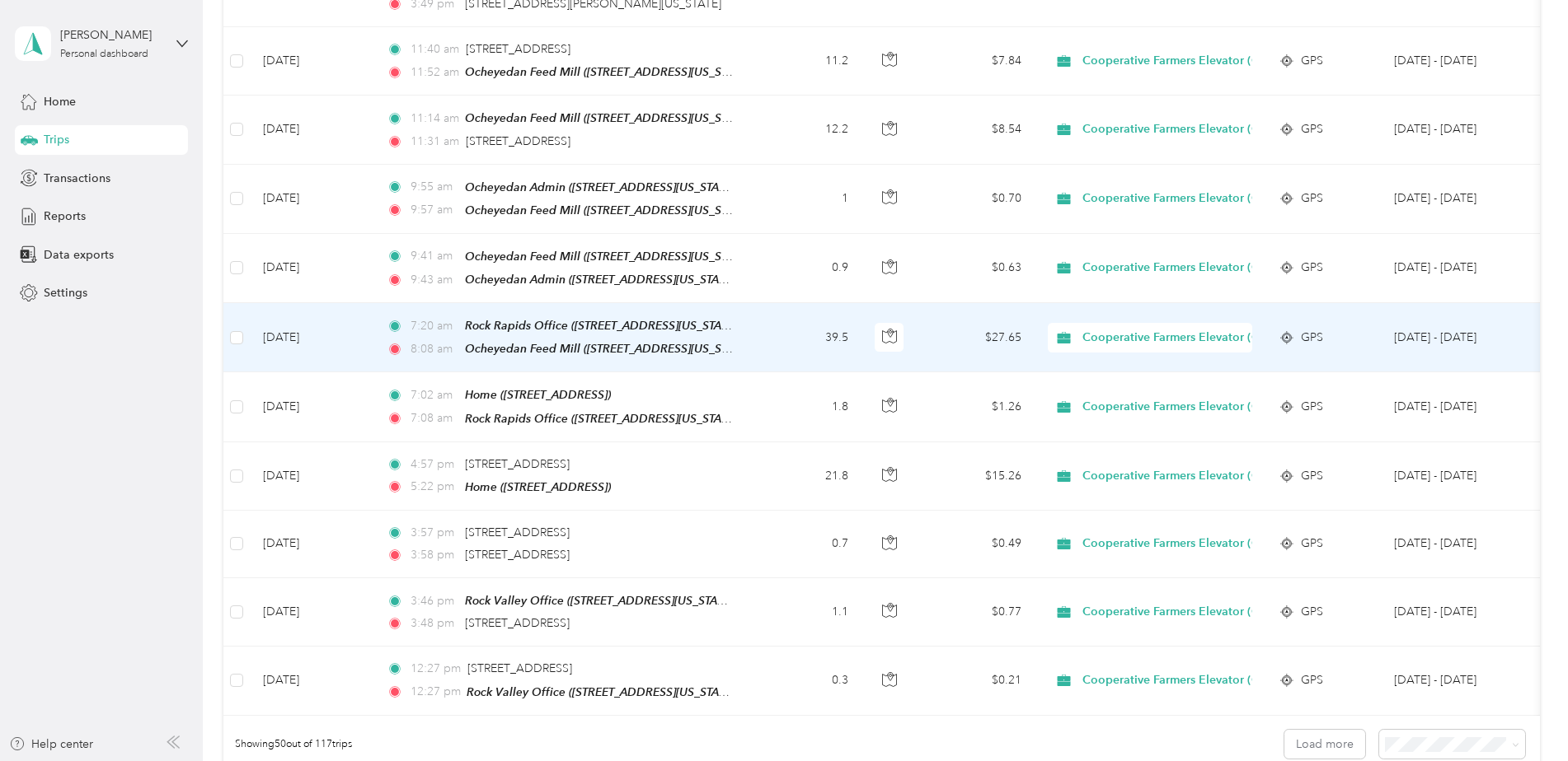
scroll to position [3048, 0]
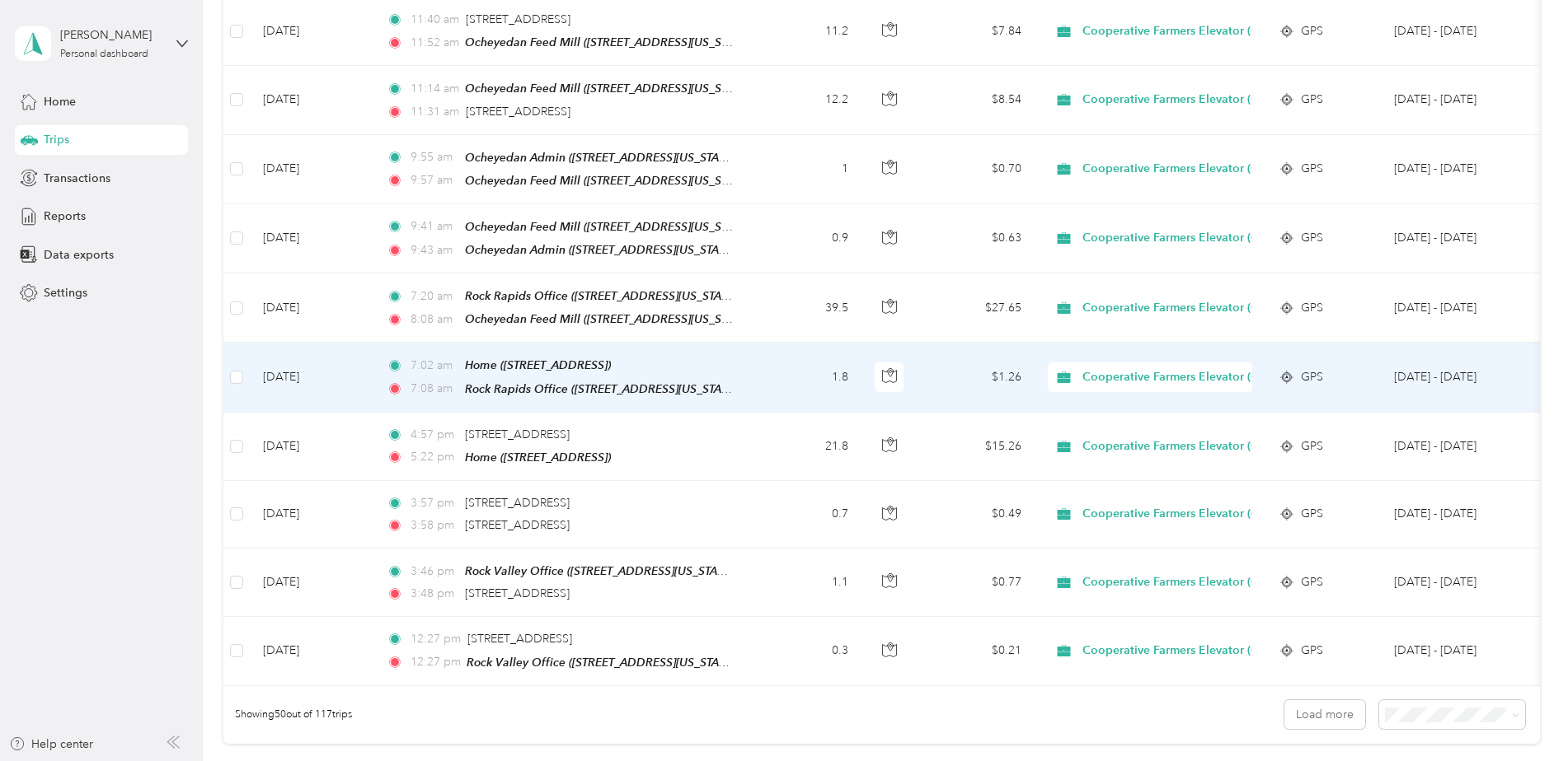
click at [1136, 368] on span "Cooperative Farmers Elevator (CFE)" at bounding box center [1179, 376] width 195 height 18
click at [1121, 369] on span "Personal" at bounding box center [1195, 372] width 216 height 17
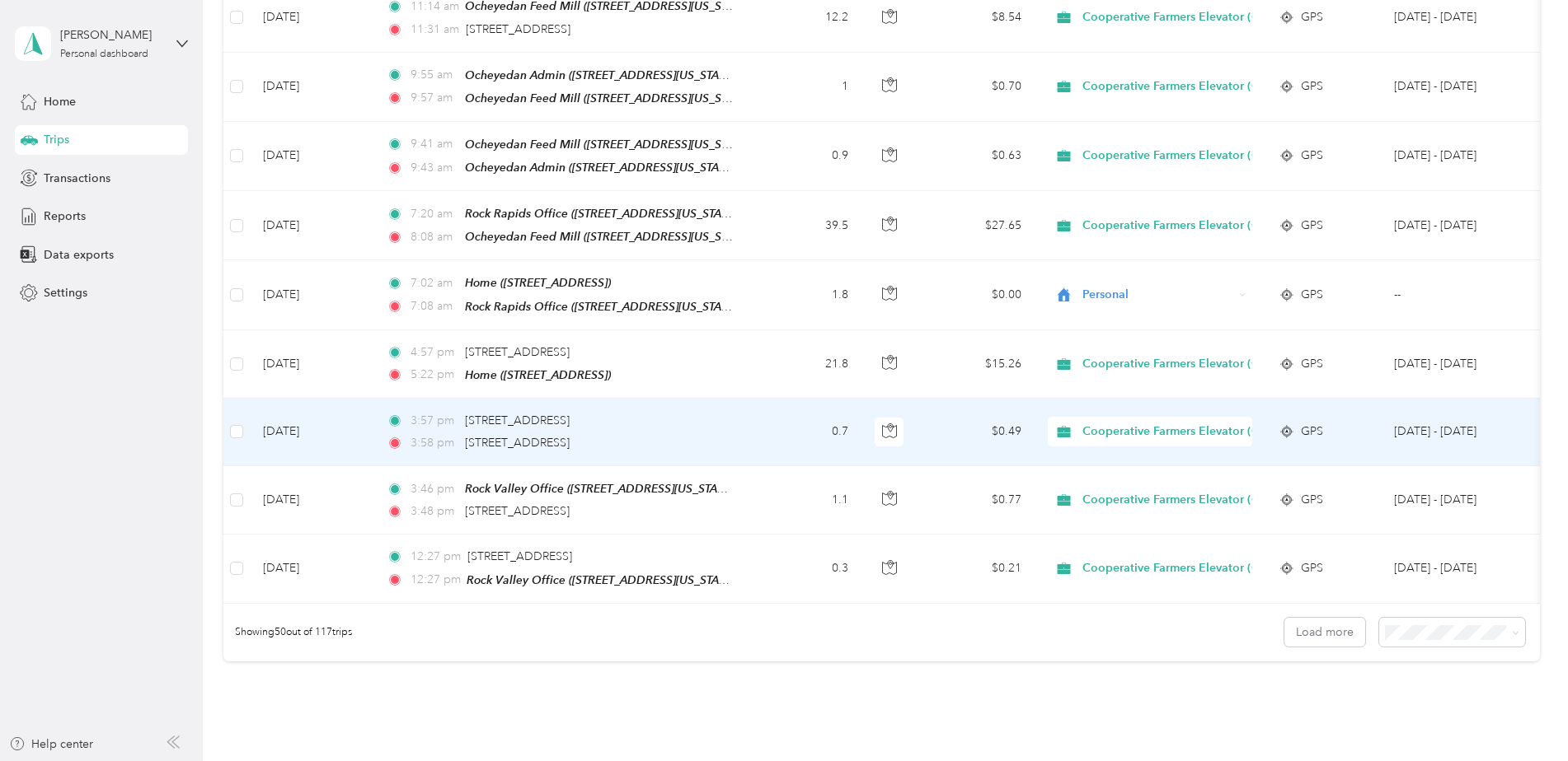
scroll to position [3202, 0]
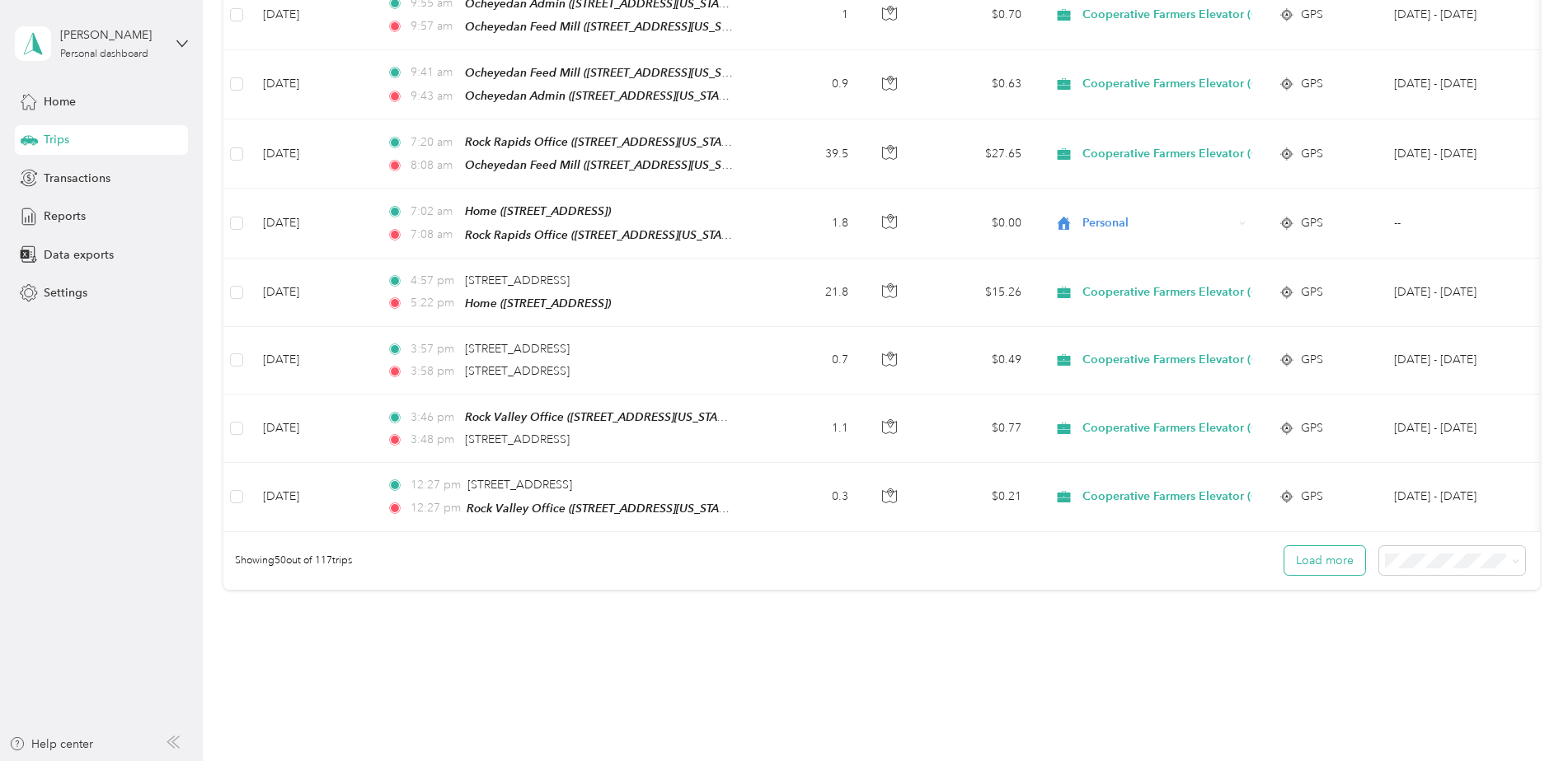
click at [1317, 546] on button "Load more" at bounding box center [1325, 560] width 81 height 29
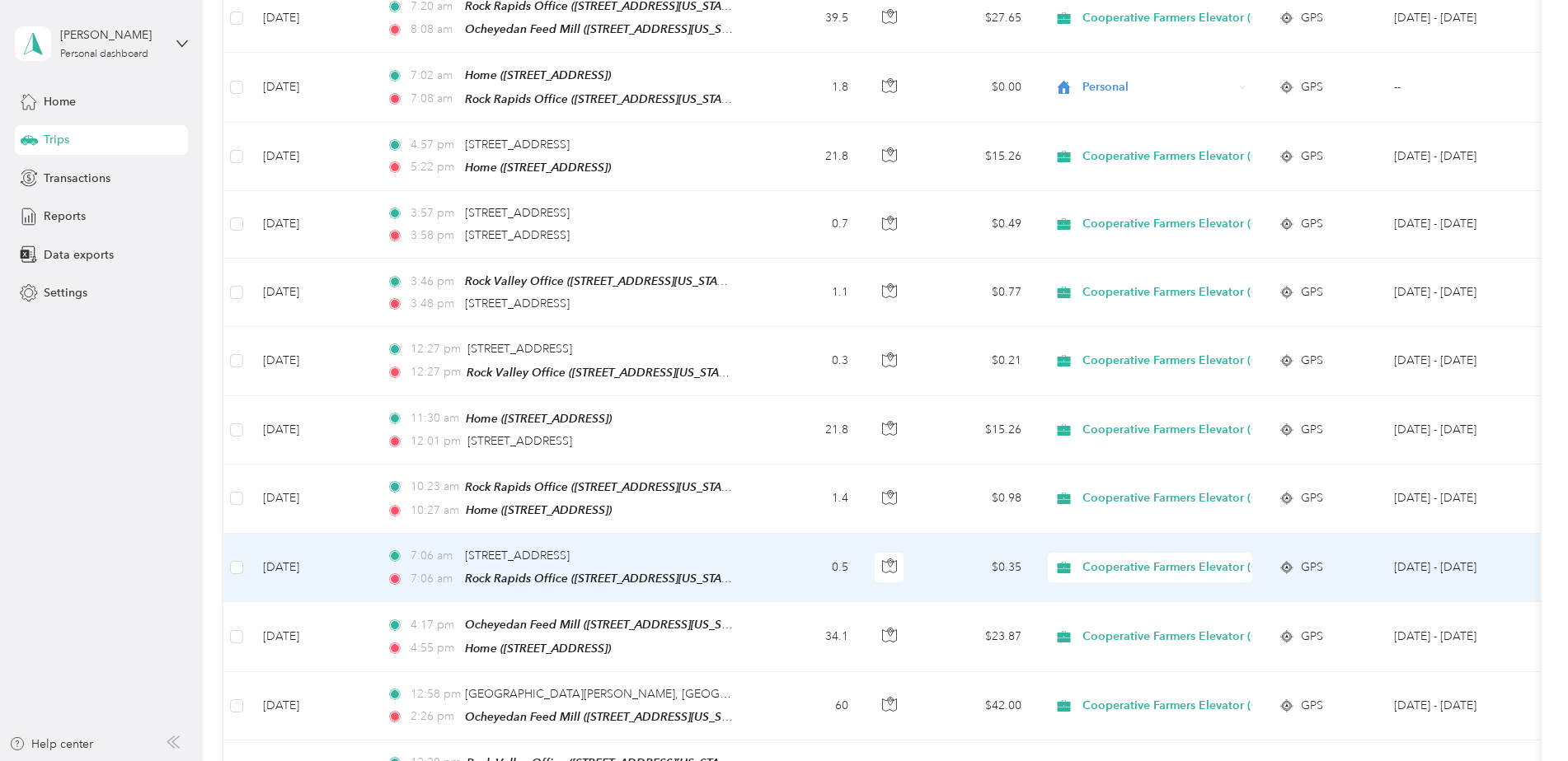
scroll to position [3367, 0]
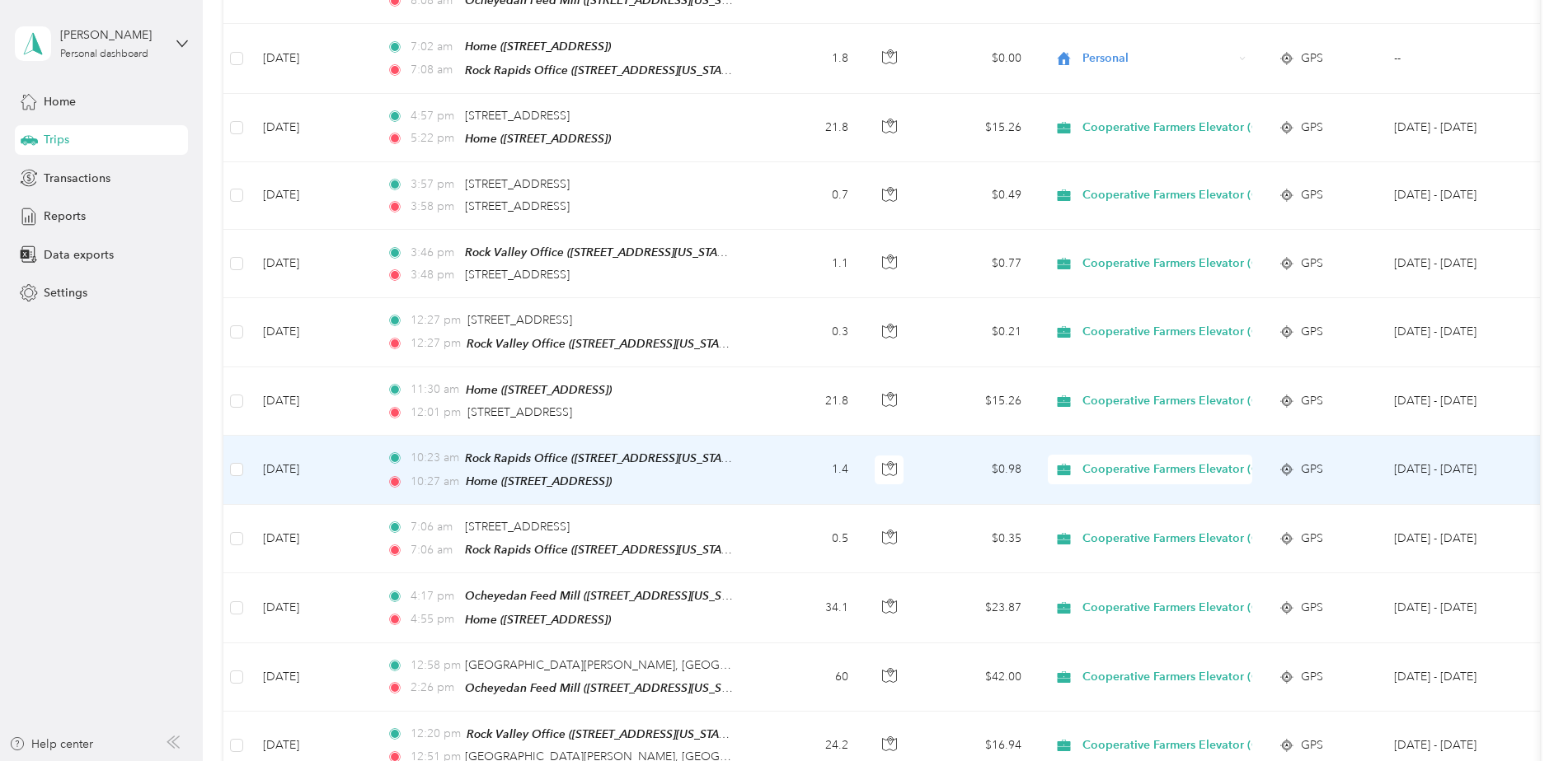
click at [1119, 460] on span "Cooperative Farmers Elevator (CFE)" at bounding box center [1179, 469] width 195 height 18
click at [1117, 454] on span "Personal" at bounding box center [1195, 459] width 216 height 17
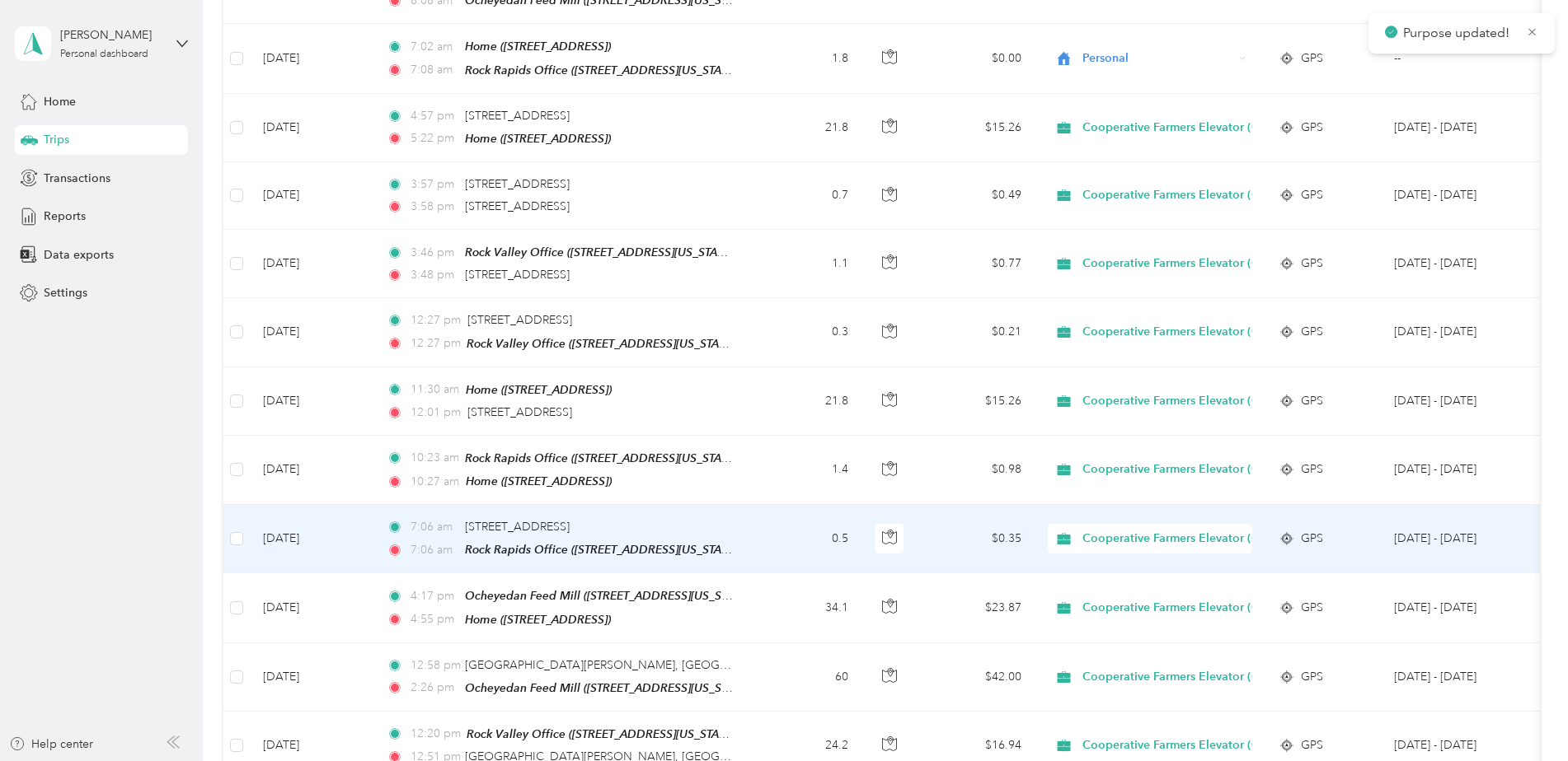
click at [1111, 530] on span "Cooperative Farmers Elevator (CFE)" at bounding box center [1179, 538] width 195 height 18
click at [1111, 523] on span "Personal" at bounding box center [1195, 527] width 216 height 17
click at [1118, 530] on span "Cooperative Farmers Elevator (CFE)" at bounding box center [1179, 538] width 195 height 18
click at [1126, 525] on span "Personal" at bounding box center [1195, 524] width 216 height 17
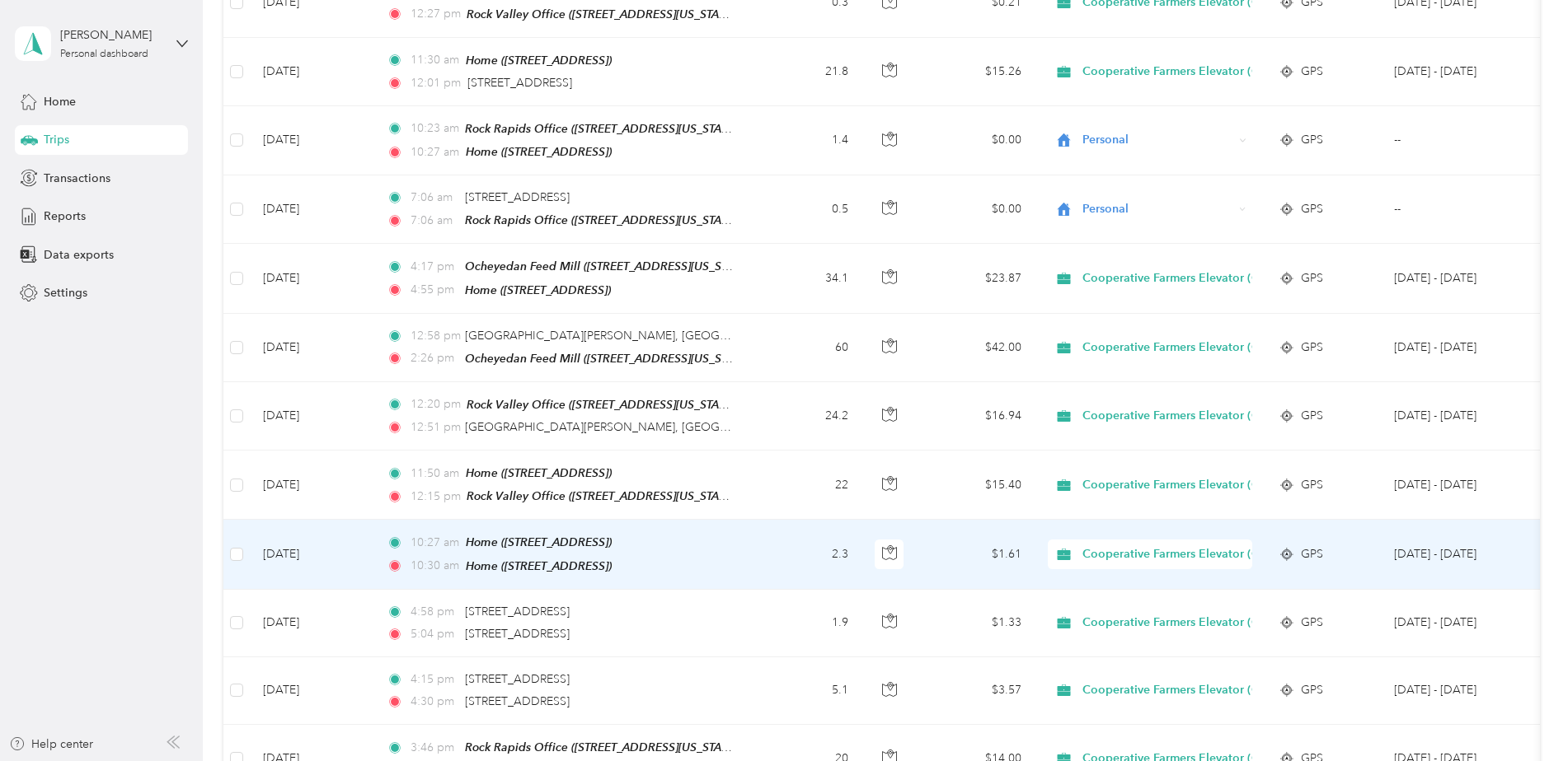
scroll to position [3779, 0]
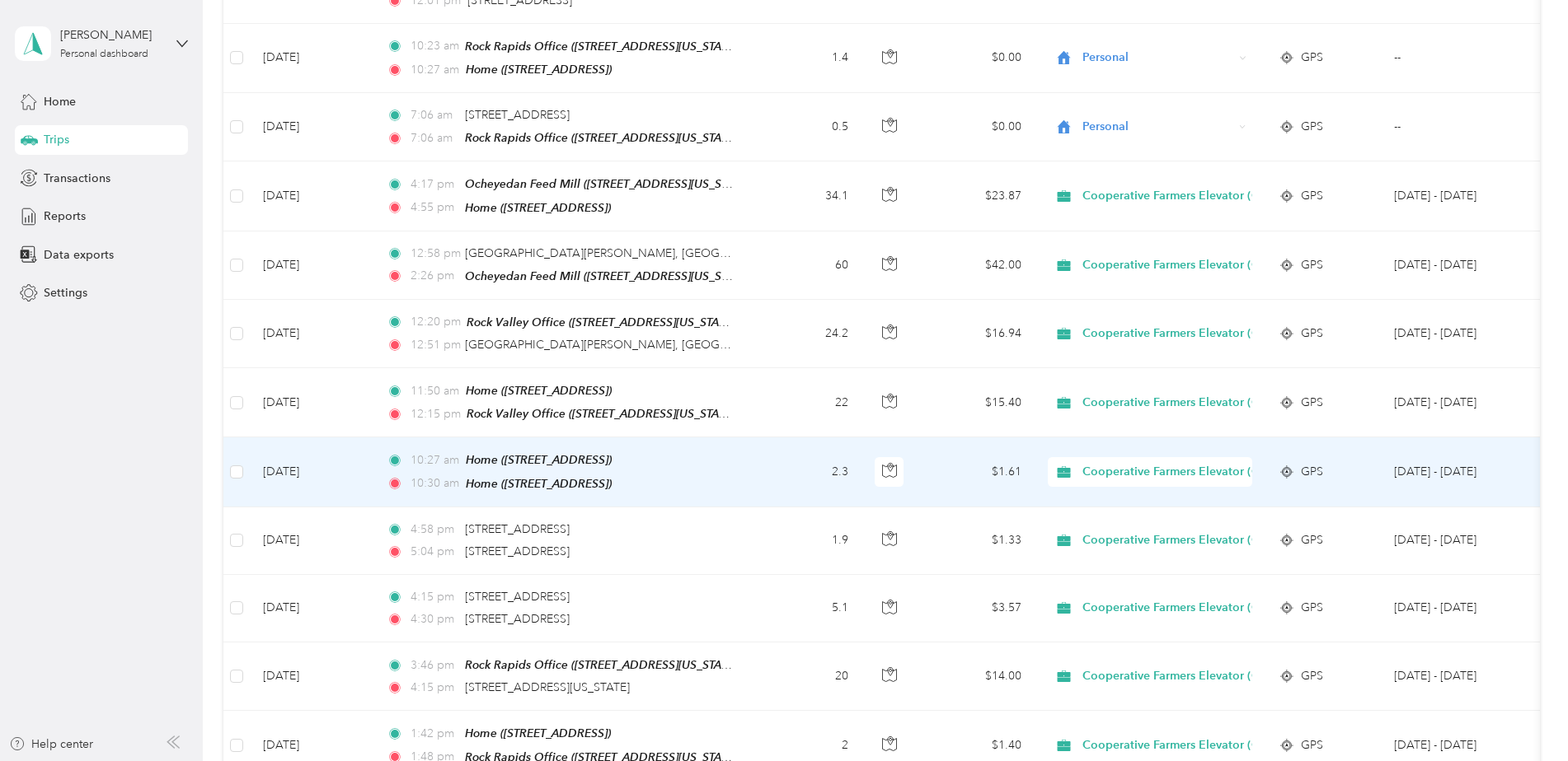
click at [1119, 463] on span "Cooperative Farmers Elevator (CFE)" at bounding box center [1179, 471] width 195 height 18
click at [1122, 453] on span "Personal" at bounding box center [1195, 455] width 216 height 17
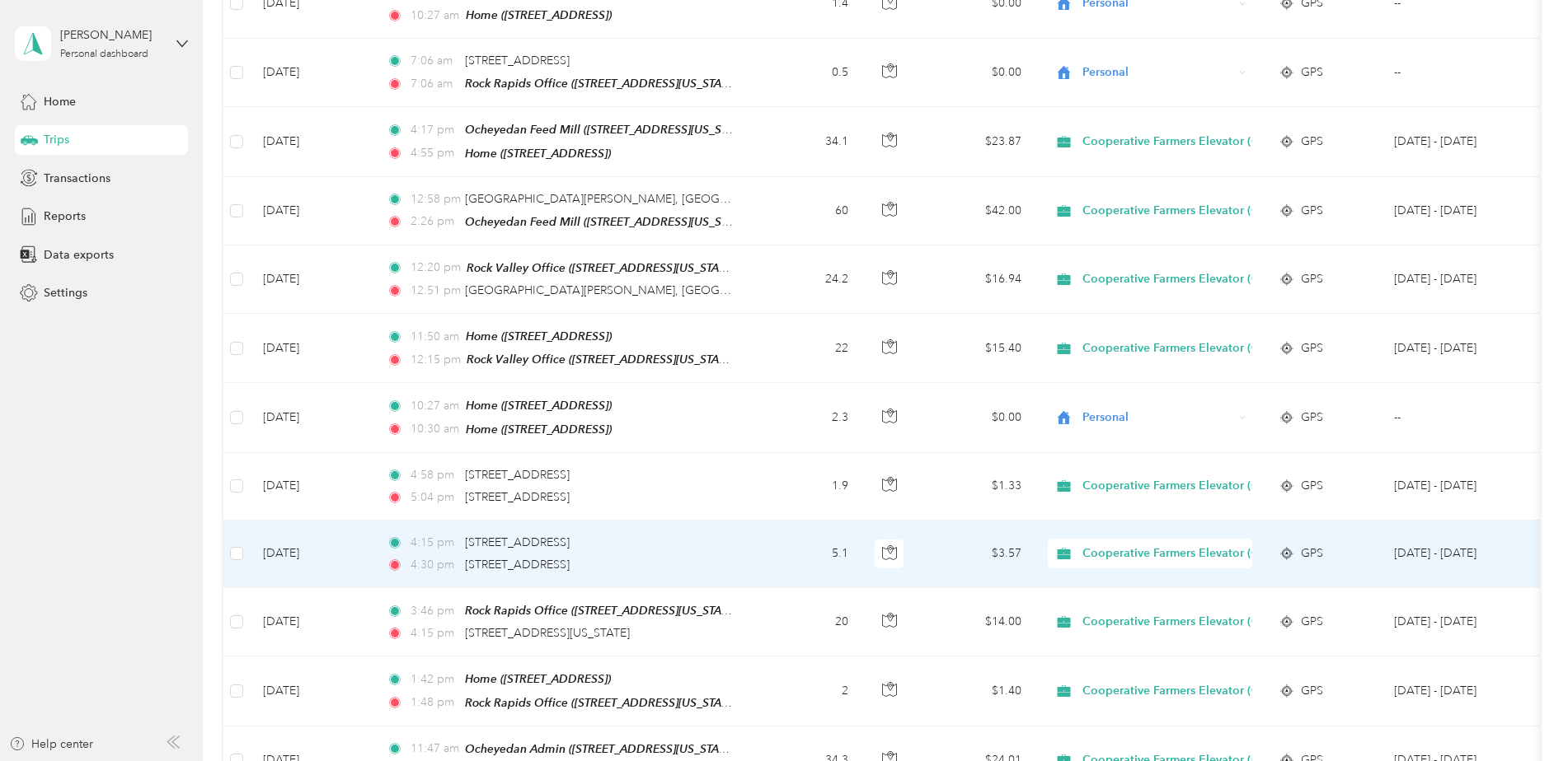
scroll to position [3862, 0]
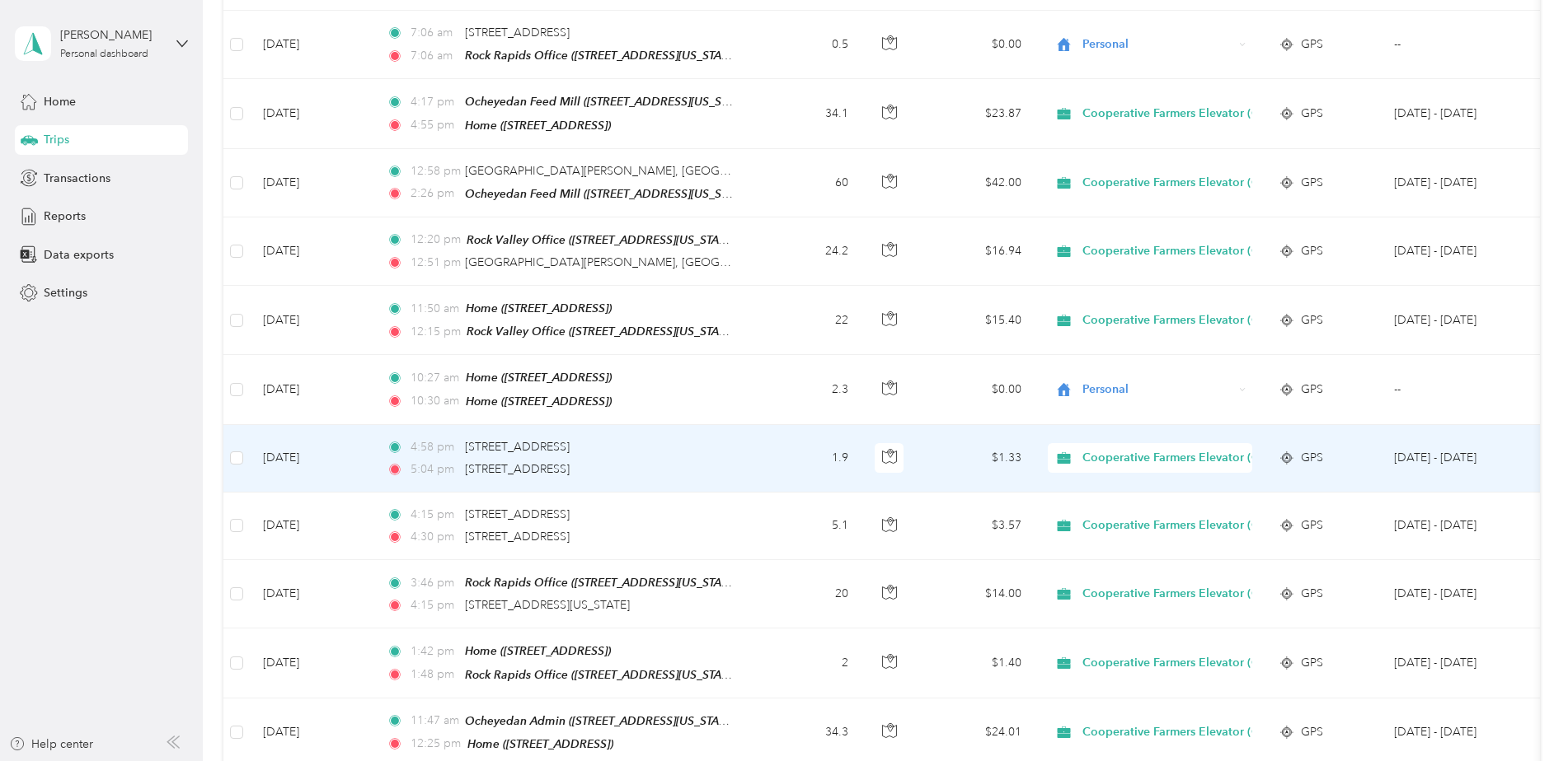
click at [1129, 449] on span "Cooperative Farmers Elevator (CFE)" at bounding box center [1179, 457] width 195 height 18
click at [1112, 438] on span "Personal" at bounding box center [1195, 439] width 216 height 17
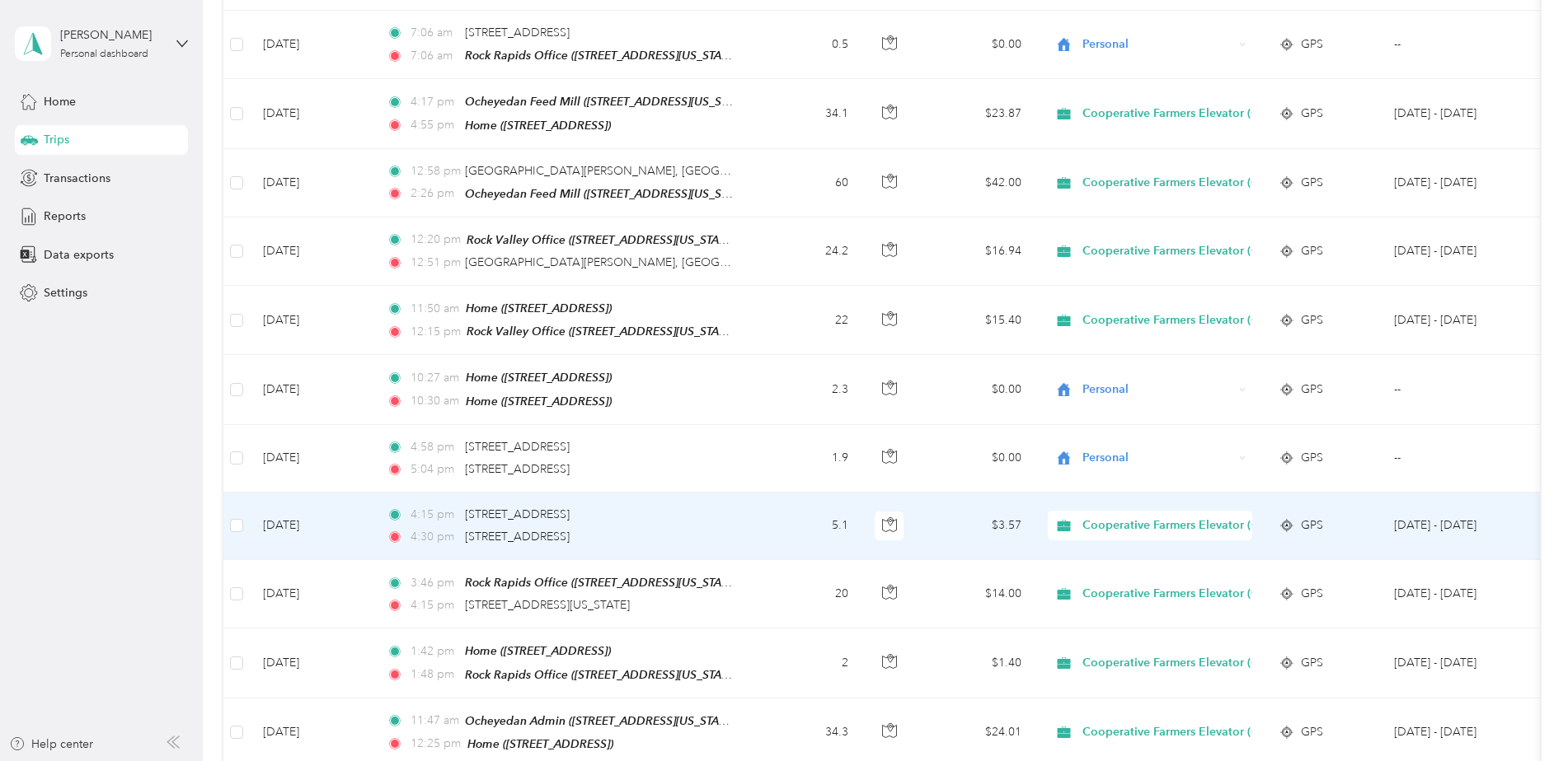
click at [1113, 517] on span "Cooperative Farmers Elevator (CFE)" at bounding box center [1179, 525] width 195 height 18
click at [1115, 505] on span "Personal" at bounding box center [1195, 507] width 216 height 17
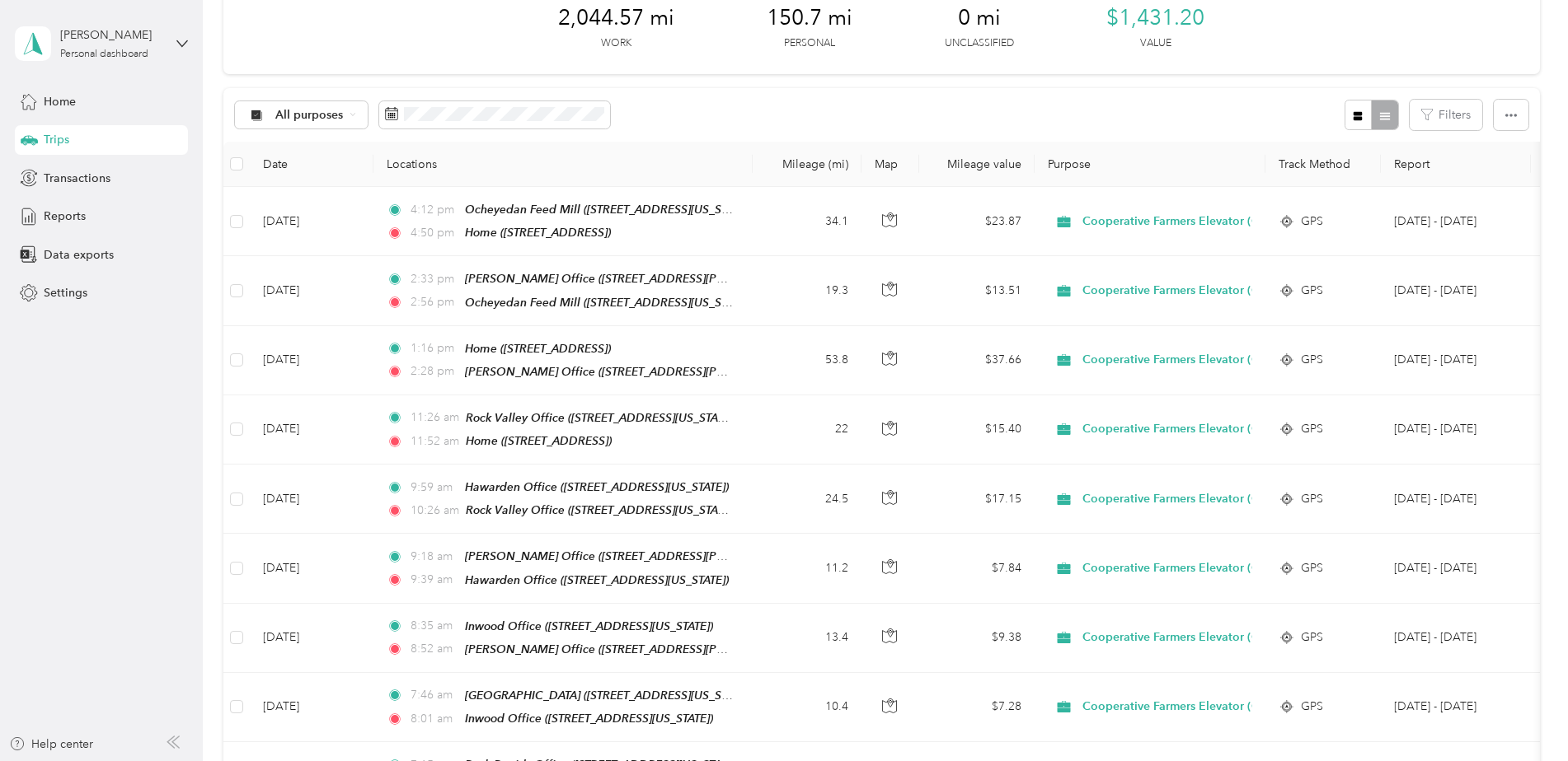
scroll to position [0, 0]
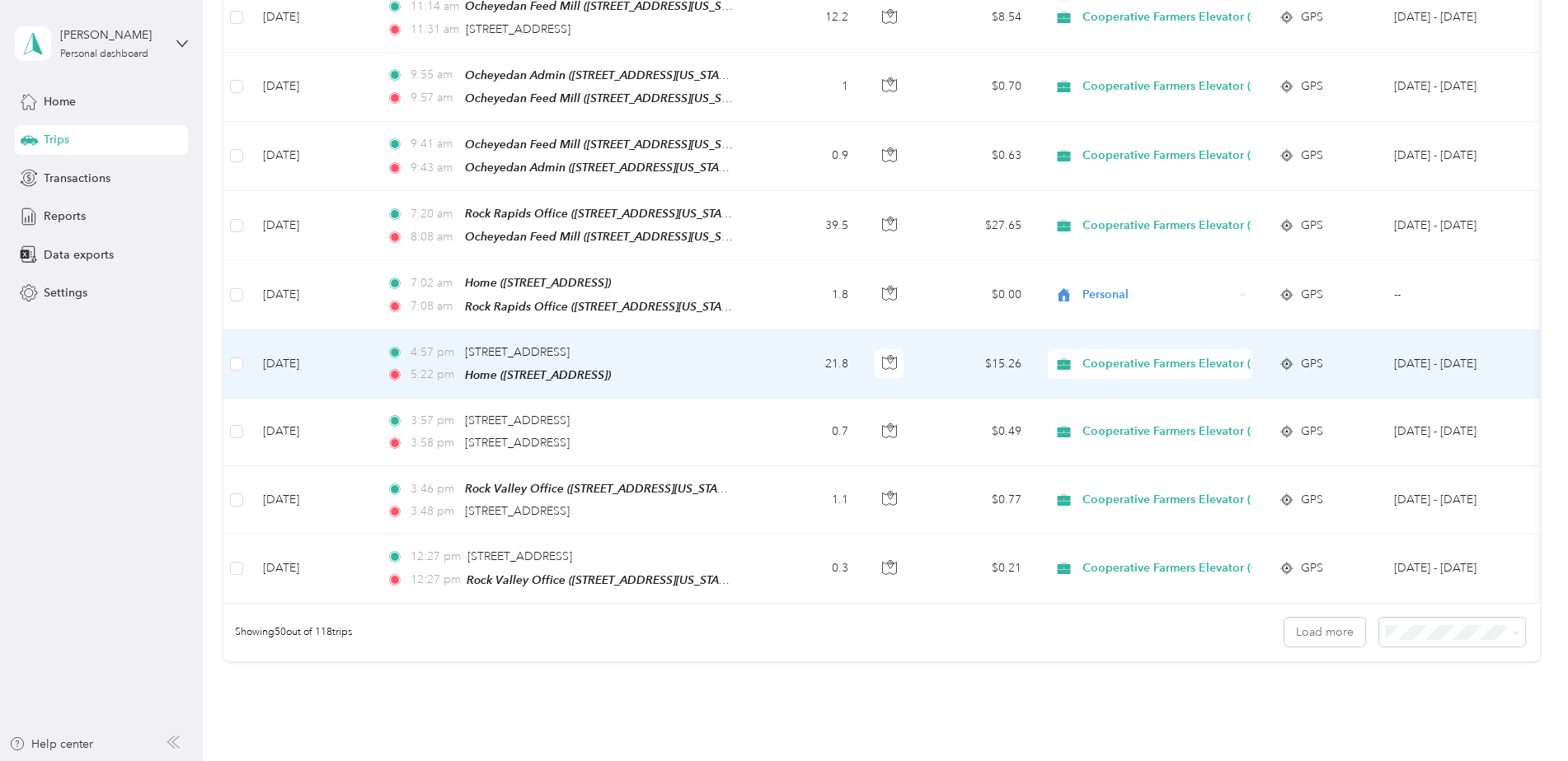
scroll to position [3202, 0]
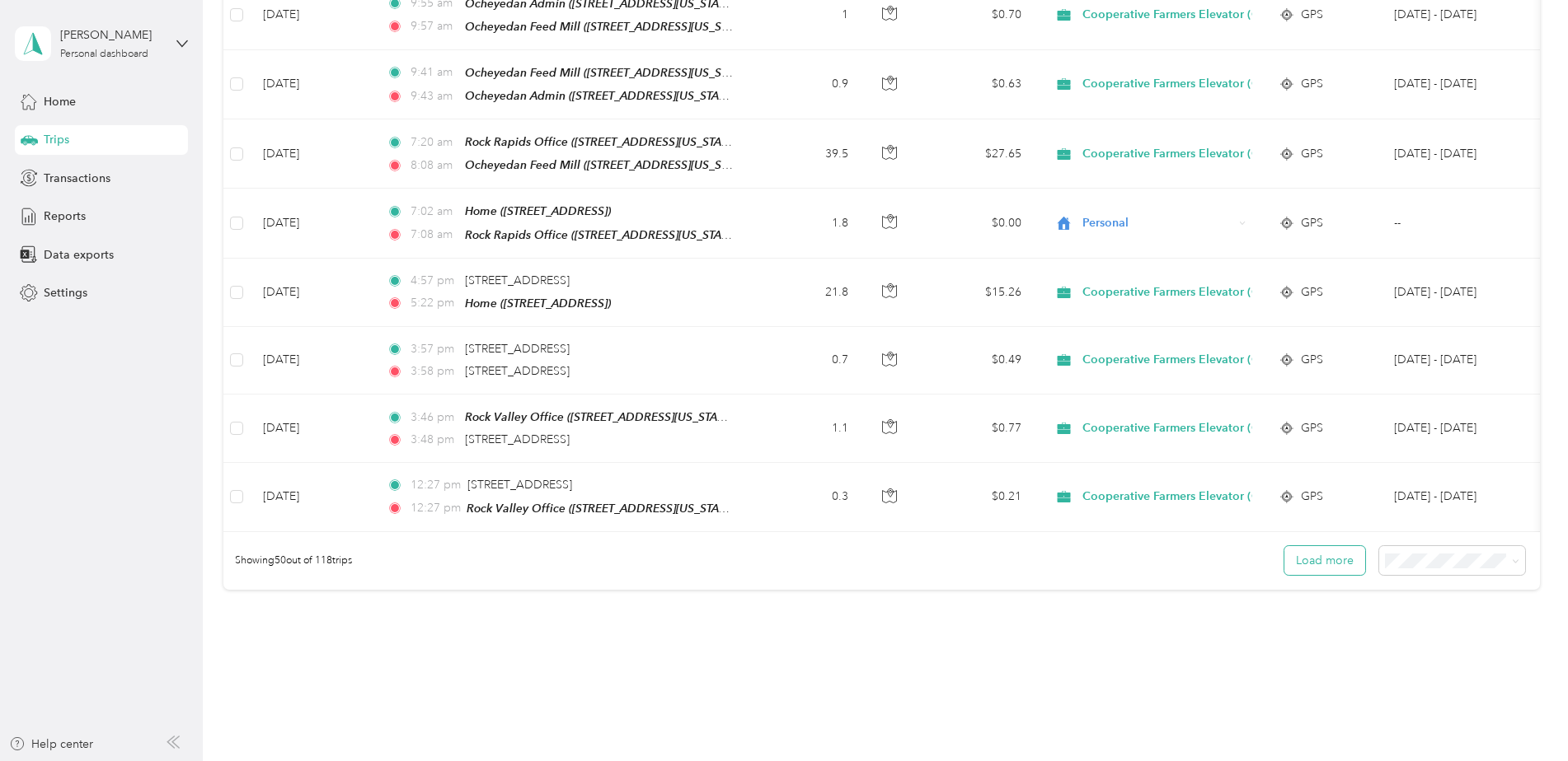
click at [1318, 546] on button "Load more" at bounding box center [1325, 560] width 81 height 29
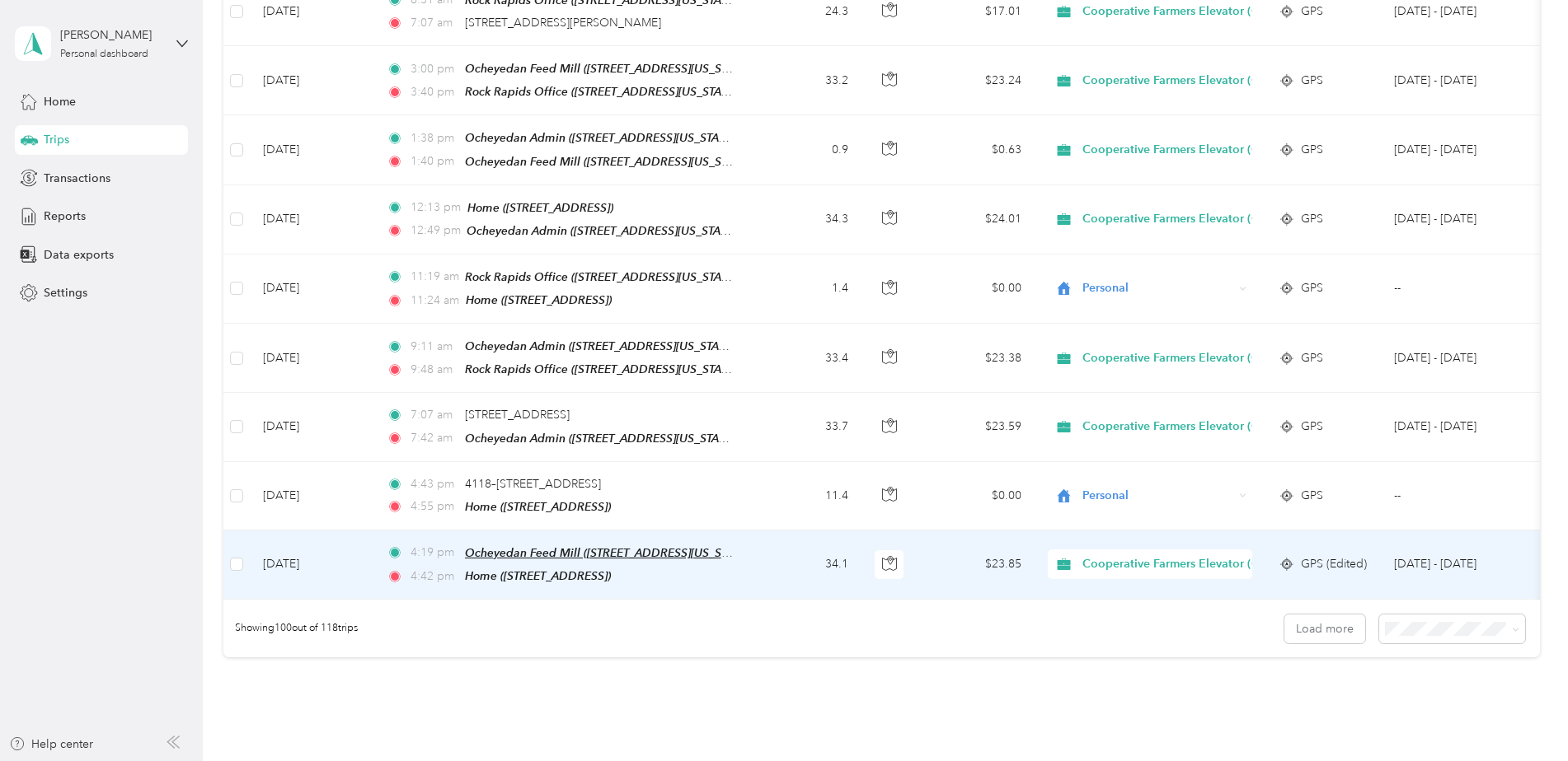
scroll to position [6591, 0]
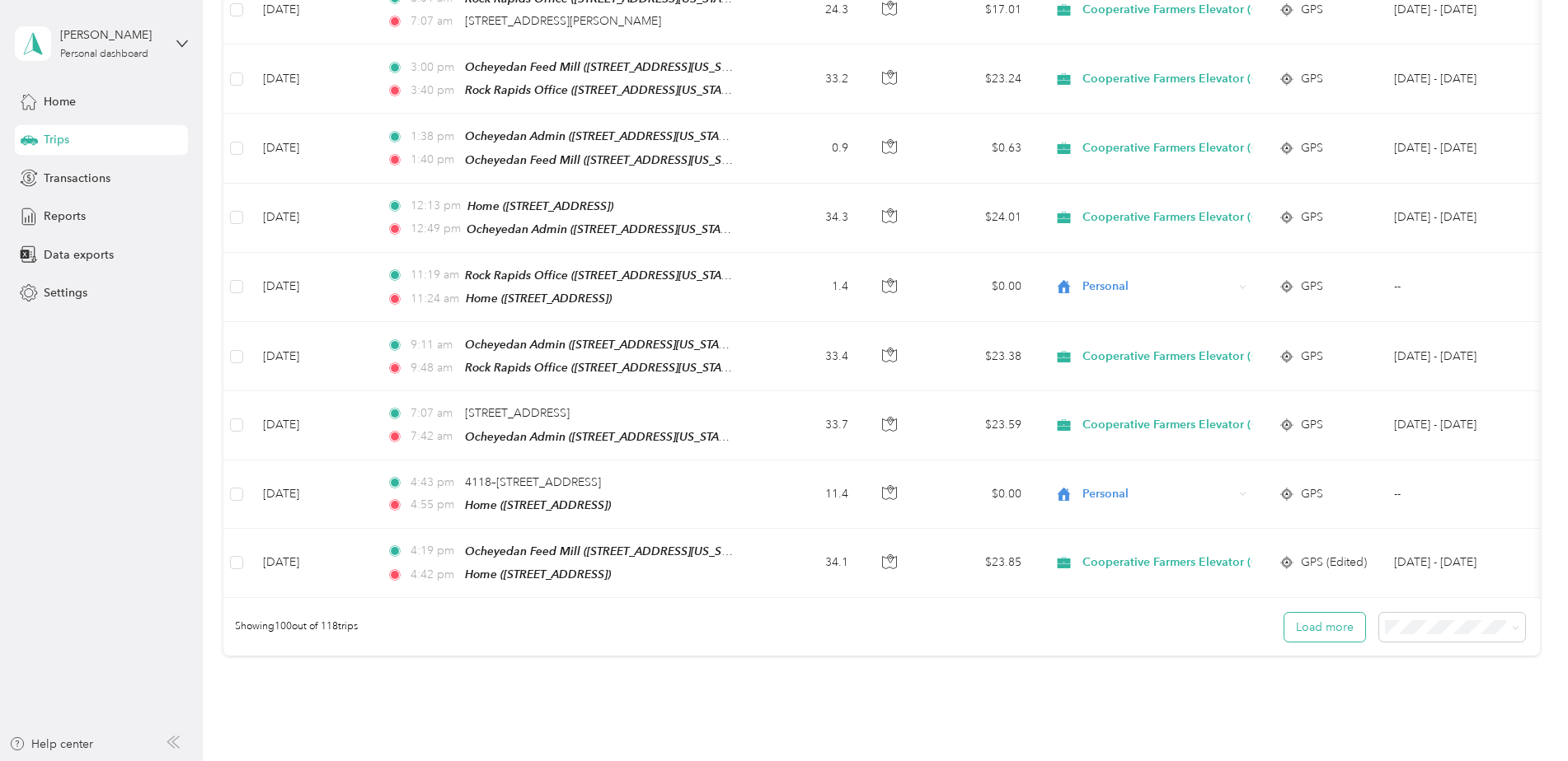
click at [1320, 613] on button "Load more" at bounding box center [1325, 627] width 81 height 29
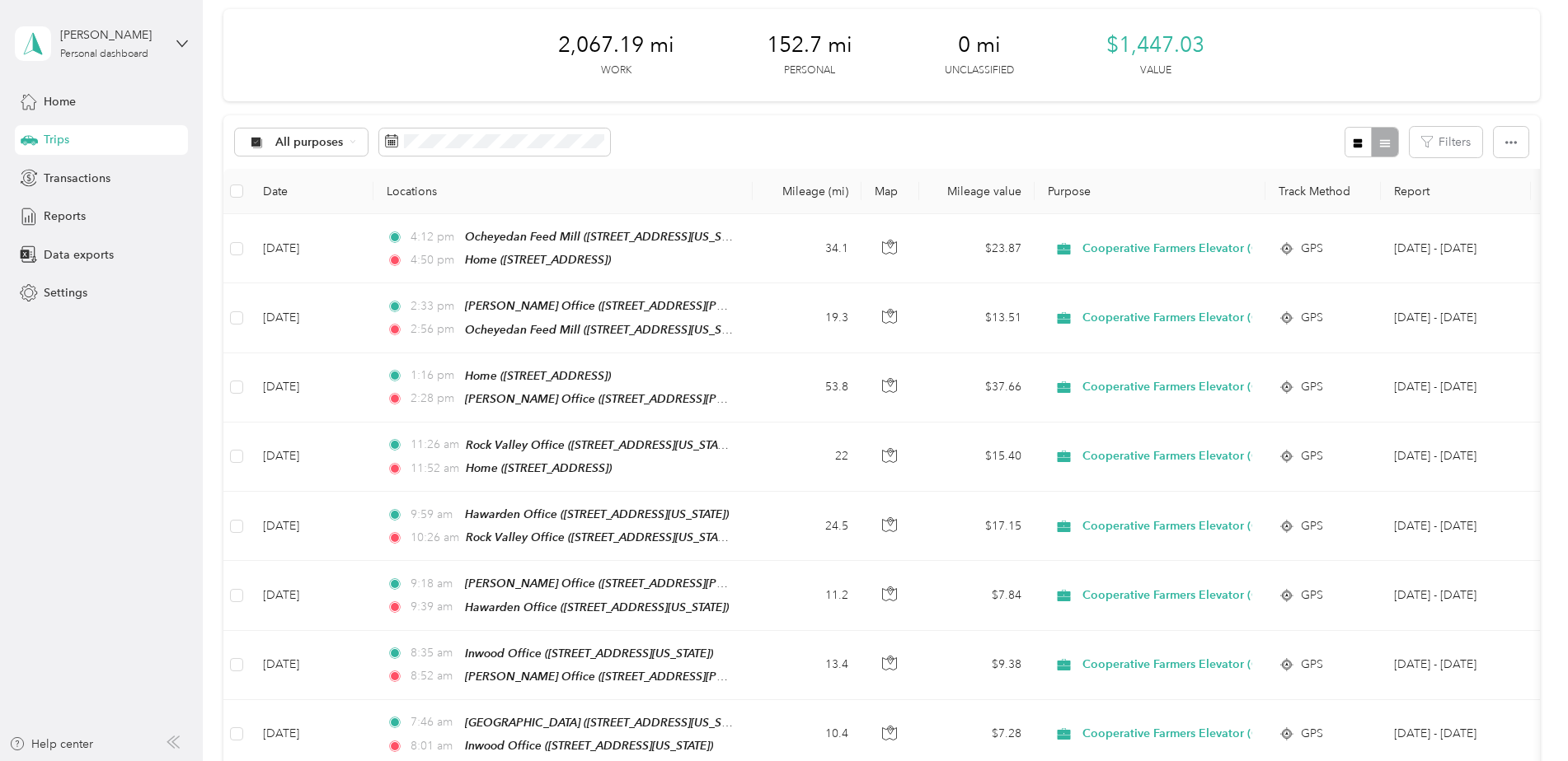
scroll to position [0, 0]
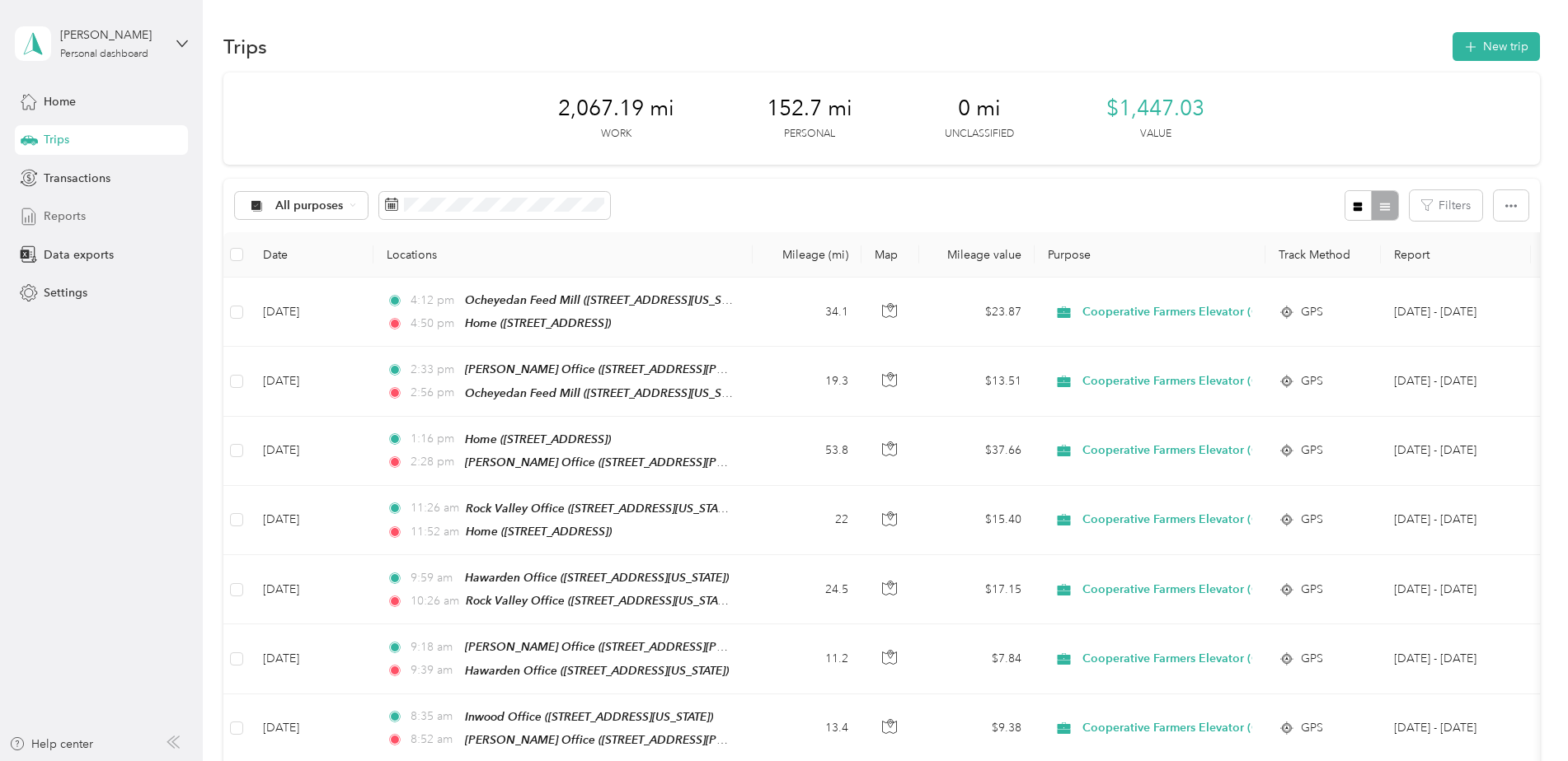
click at [75, 212] on span "Reports" at bounding box center [64, 216] width 42 height 17
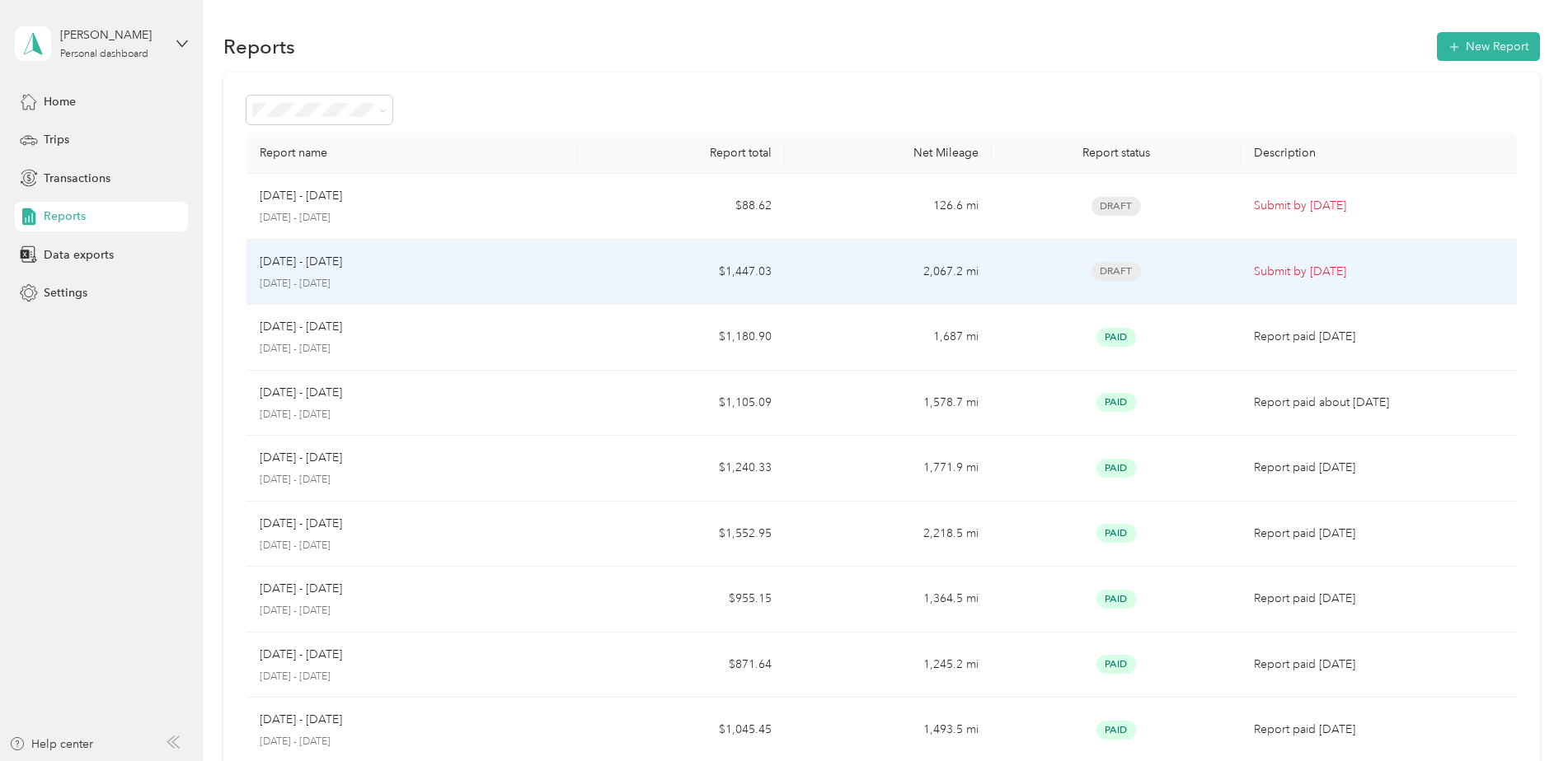
click at [1109, 268] on span "Draft" at bounding box center [1116, 272] width 49 height 19
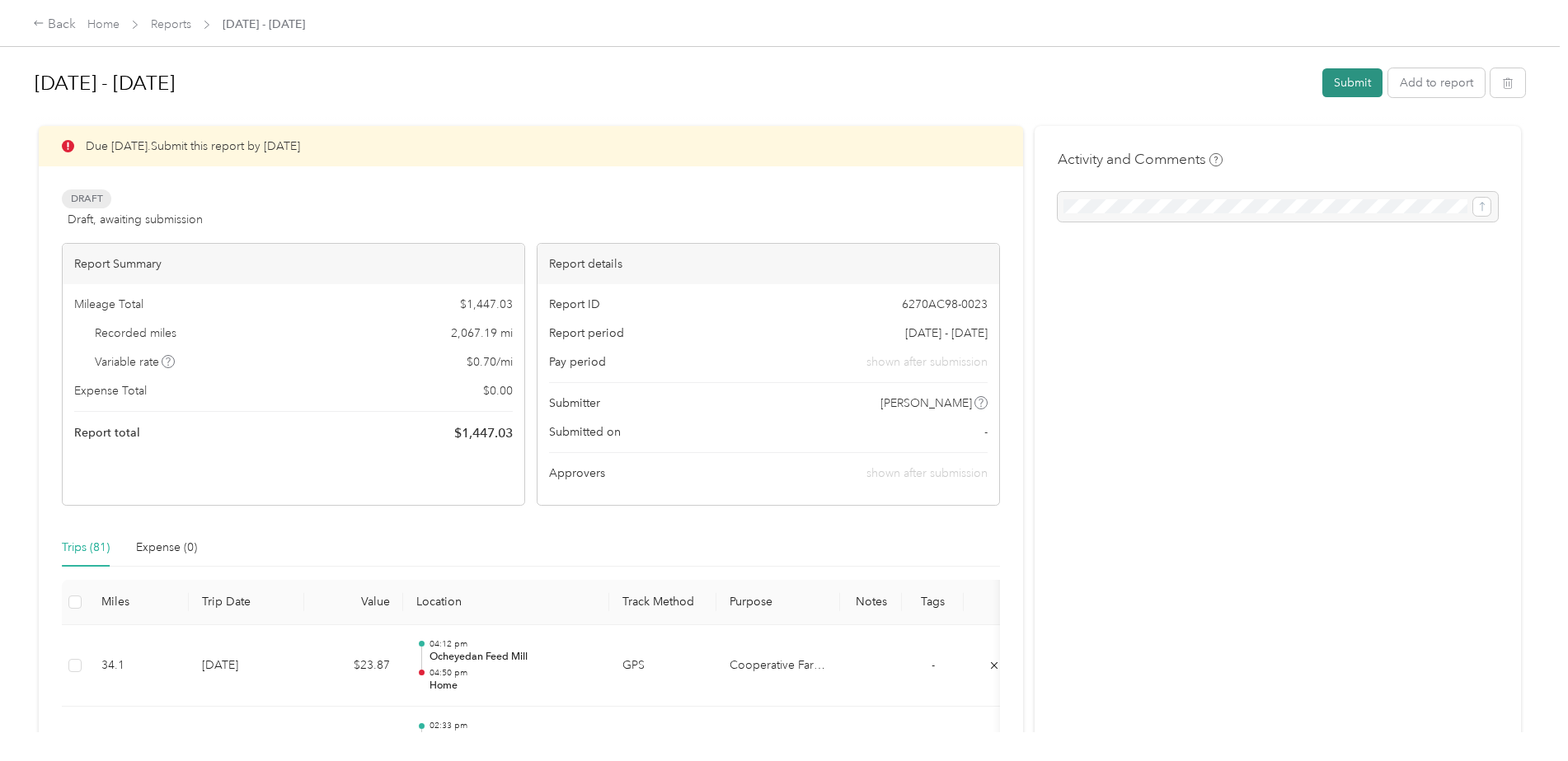
click at [1323, 82] on button "Submit" at bounding box center [1352, 83] width 60 height 29
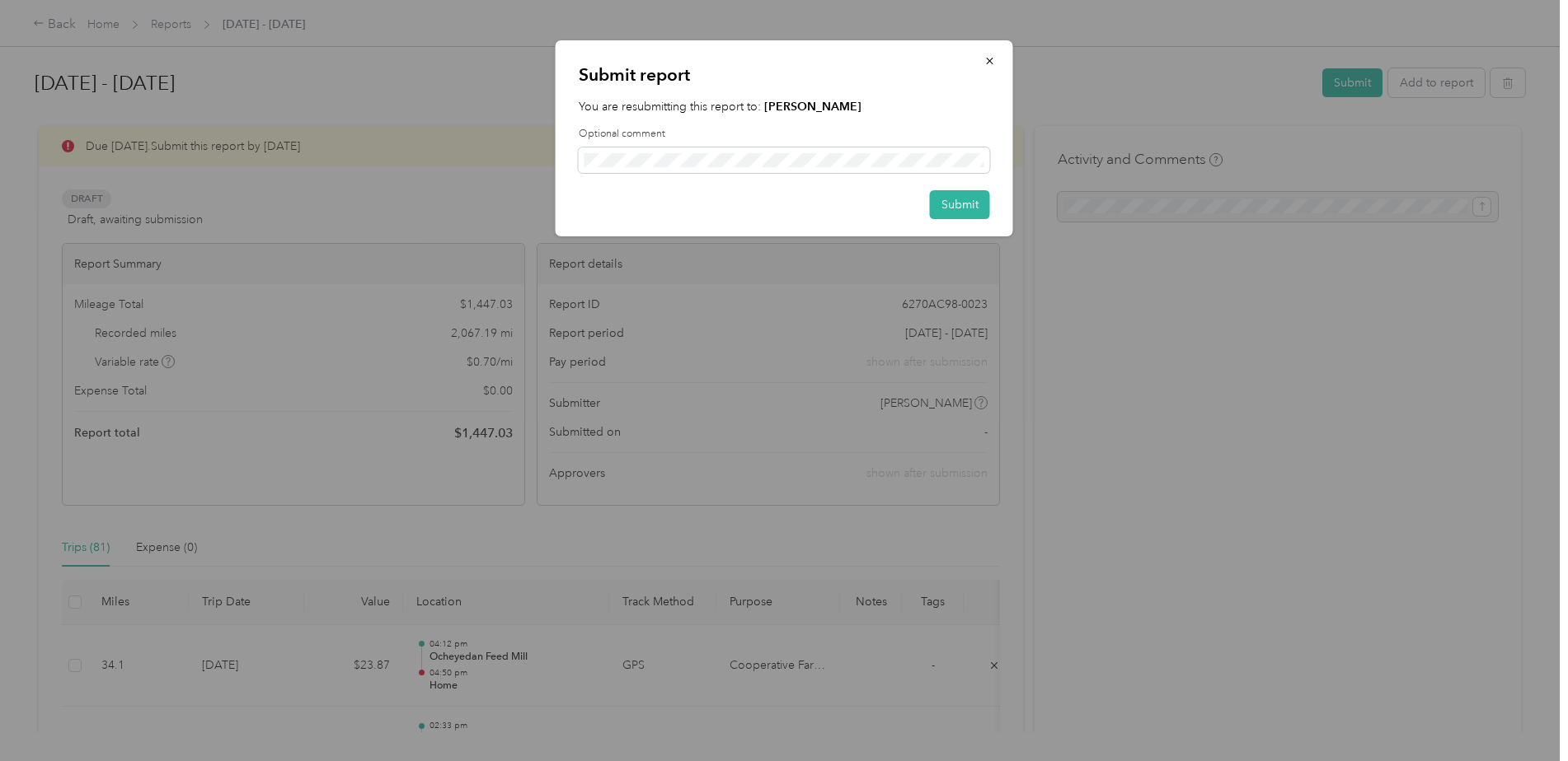
click at [923, 206] on div "Submit" at bounding box center [784, 205] width 411 height 29
click at [967, 214] on button "Submit" at bounding box center [959, 205] width 60 height 29
